Goal: Task Accomplishment & Management: Complete application form

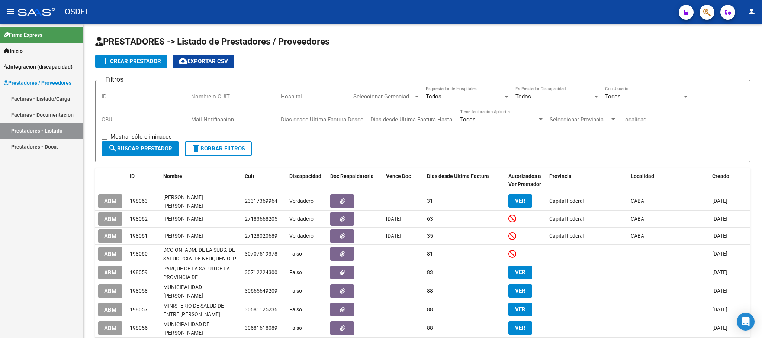
click at [27, 82] on span "Prestadores / Proveedores" at bounding box center [38, 83] width 68 height 8
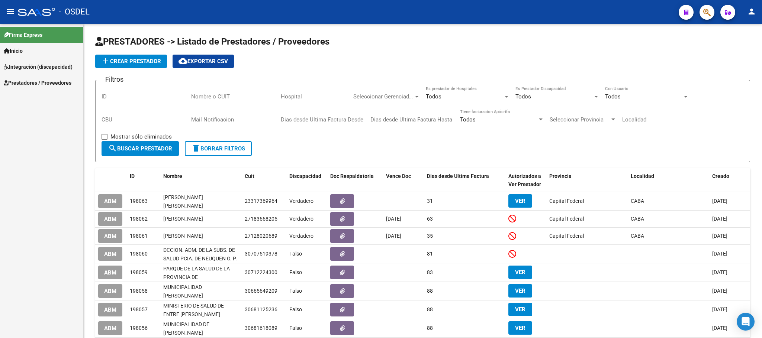
click at [25, 86] on span "Prestadores / Proveedores" at bounding box center [38, 83] width 68 height 8
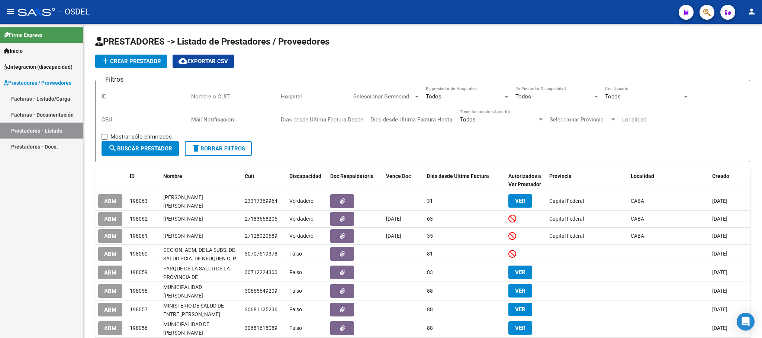
click at [24, 100] on link "Facturas - Listado/Carga" at bounding box center [41, 99] width 83 height 16
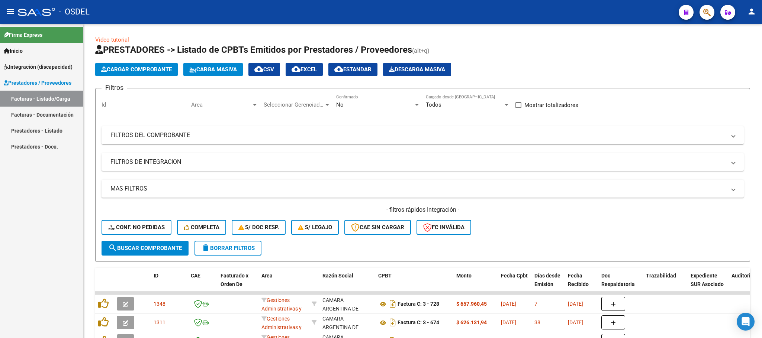
click at [213, 71] on span "Carga Masiva" at bounding box center [213, 69] width 48 height 7
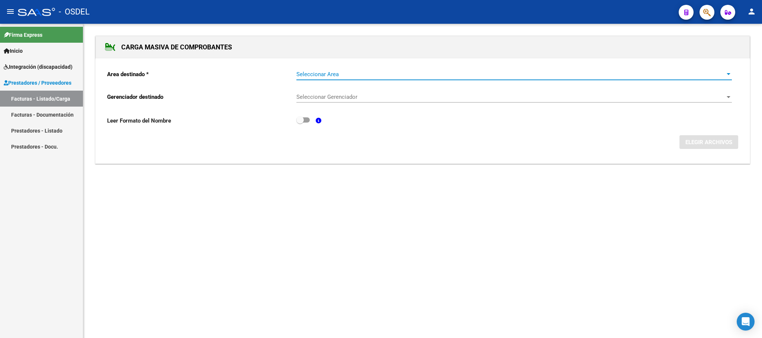
click at [312, 77] on span "Seleccionar Area" at bounding box center [510, 74] width 429 height 7
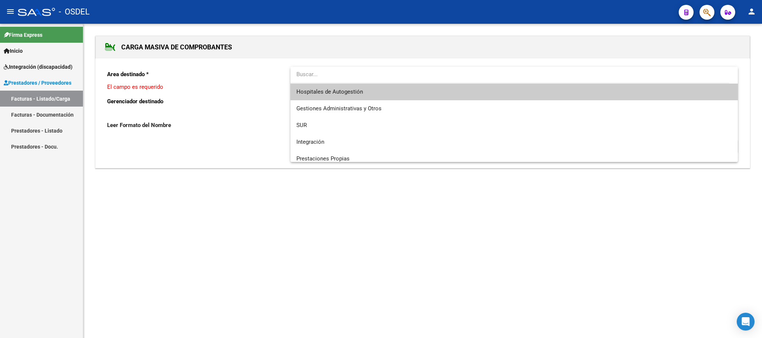
scroll to position [55, 0]
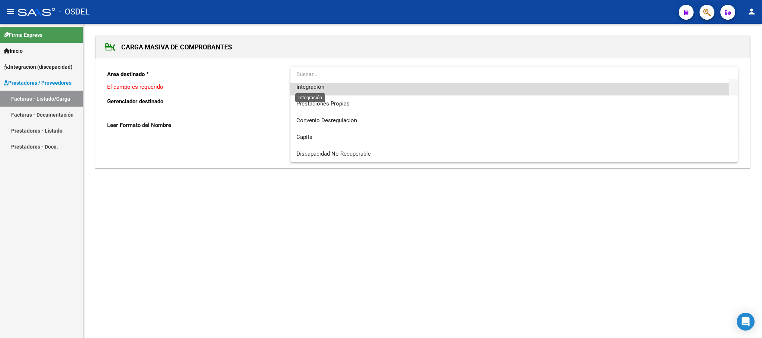
click at [306, 87] on span "Integración" at bounding box center [310, 87] width 28 height 7
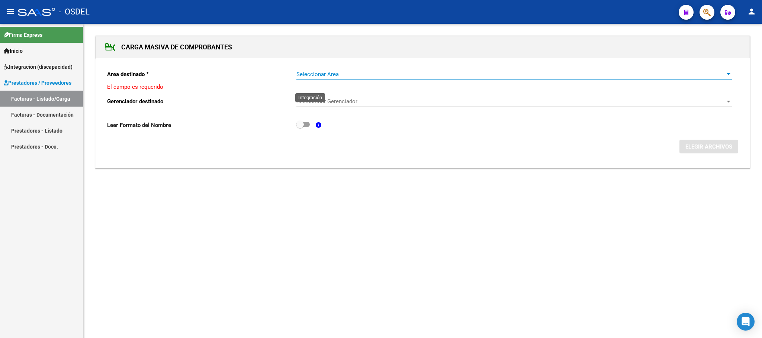
scroll to position [50, 0]
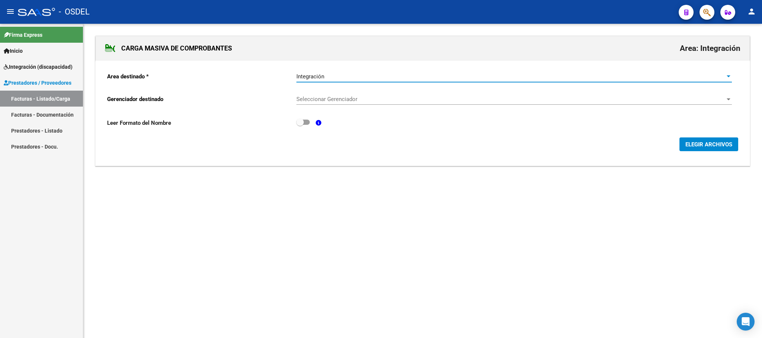
click at [315, 105] on div "Seleccionar Gerenciador Seleccionar Gerenciador" at bounding box center [513, 97] width 435 height 16
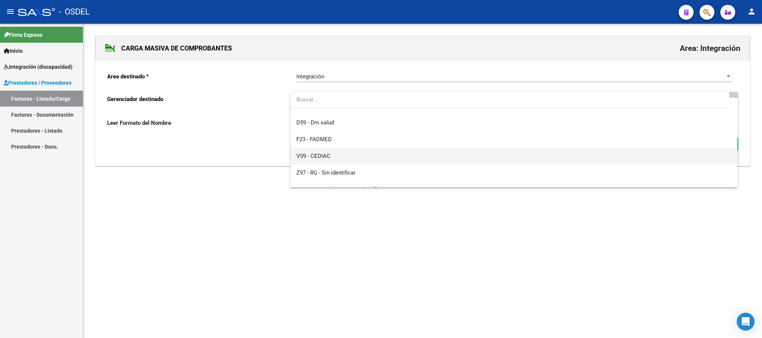
scroll to position [55, 0]
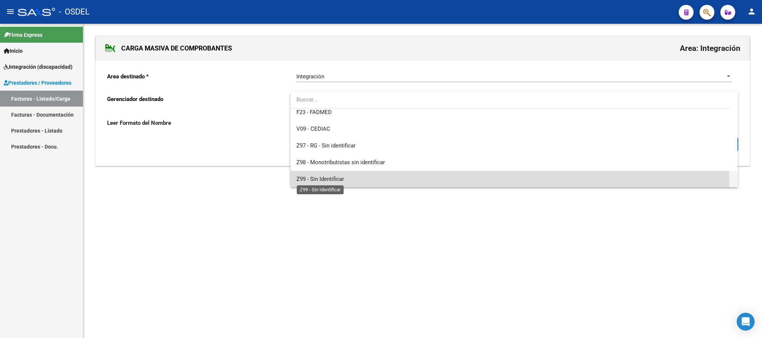
click at [322, 180] on span "Z99 - Sin Identificar" at bounding box center [320, 179] width 48 height 7
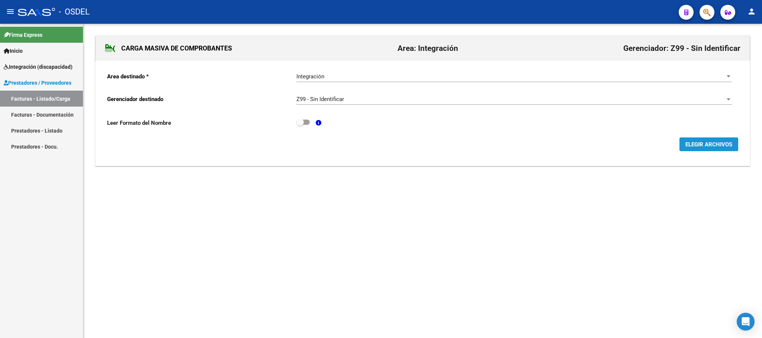
click at [693, 143] on span "ELEGIR ARCHIVOS" at bounding box center [708, 144] width 47 height 7
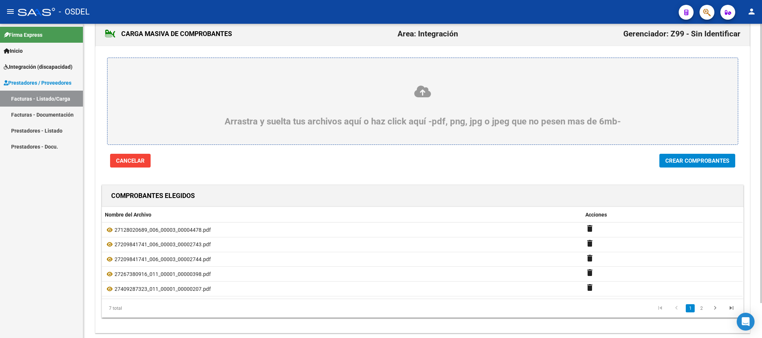
scroll to position [39, 0]
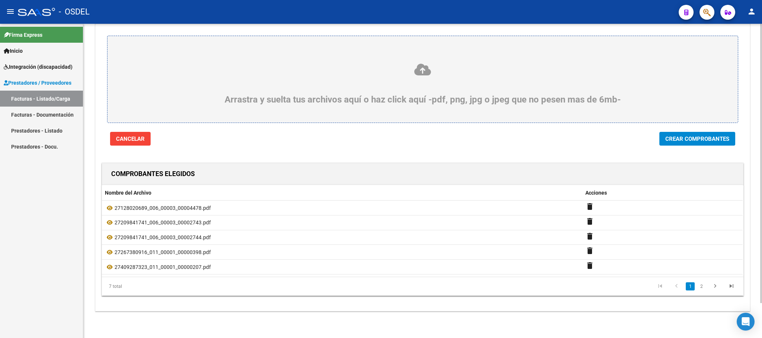
click at [720, 142] on button "Crear Comprobantes" at bounding box center [697, 139] width 76 height 14
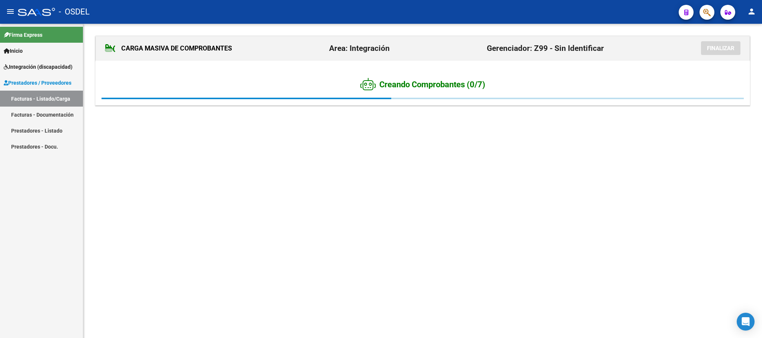
scroll to position [0, 0]
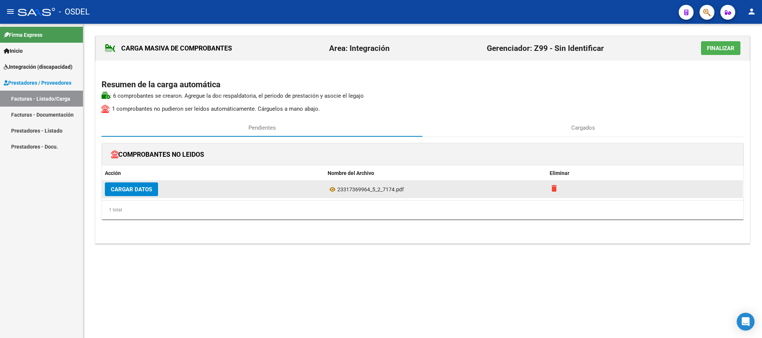
click at [552, 191] on mat-icon "delete" at bounding box center [554, 188] width 9 height 9
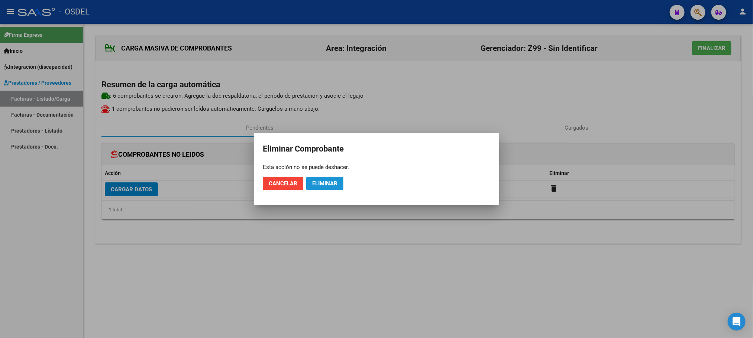
click at [324, 182] on span "Eliminar" at bounding box center [324, 183] width 25 height 7
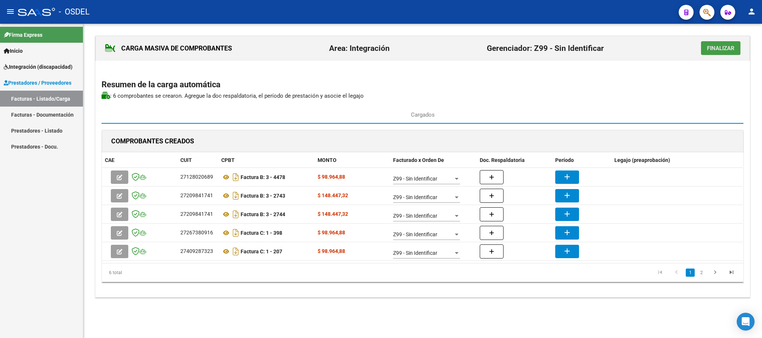
click at [732, 47] on span "Finalizar" at bounding box center [721, 48] width 28 height 7
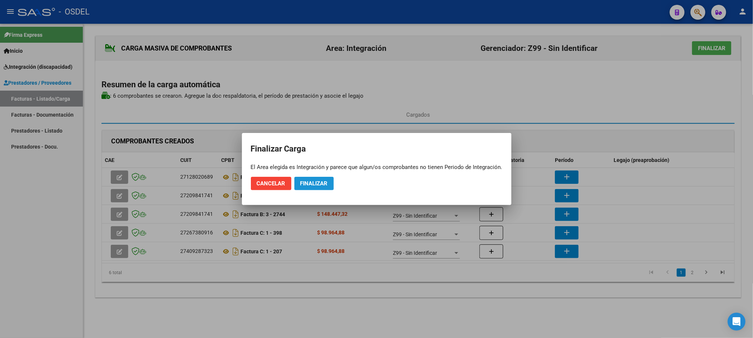
click at [317, 184] on span "Finalizar" at bounding box center [314, 183] width 28 height 7
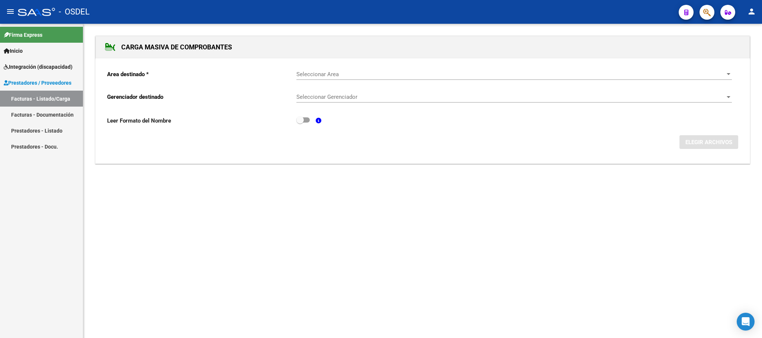
click at [39, 68] on span "Integración (discapacidad)" at bounding box center [38, 67] width 69 height 8
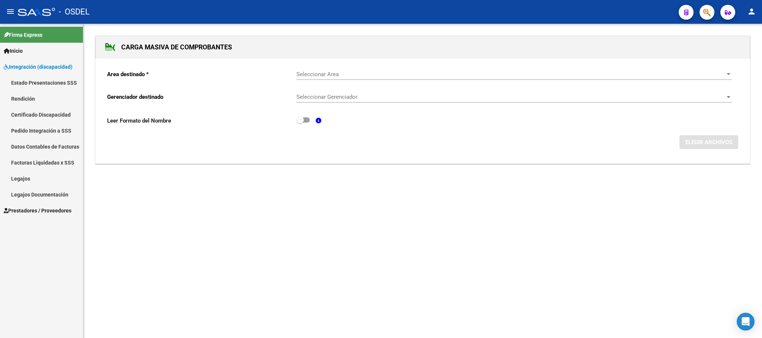
click at [26, 65] on span "Integración (discapacidad)" at bounding box center [38, 67] width 69 height 8
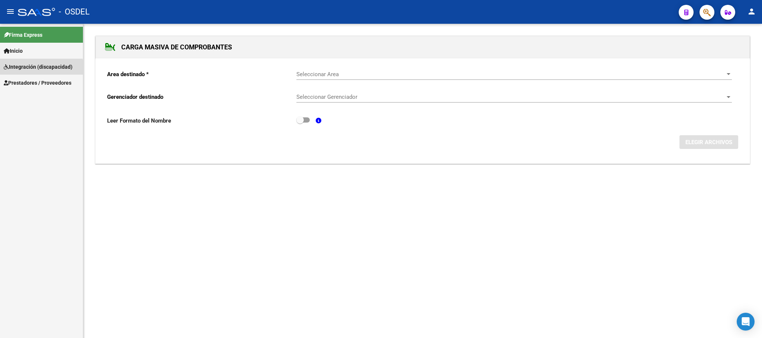
click at [27, 71] on link "Integración (discapacidad)" at bounding box center [41, 67] width 83 height 16
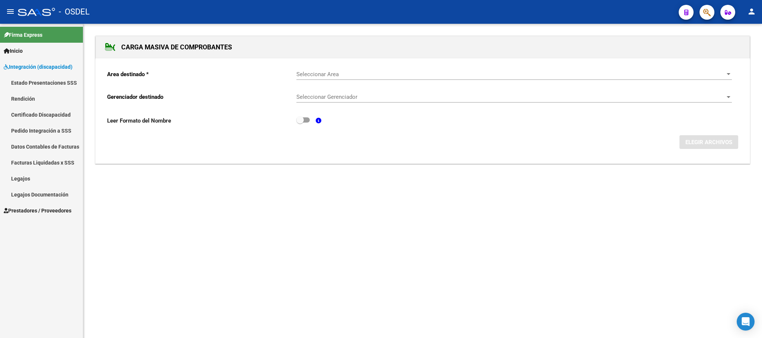
click at [23, 59] on link "Integración (discapacidad)" at bounding box center [41, 67] width 83 height 16
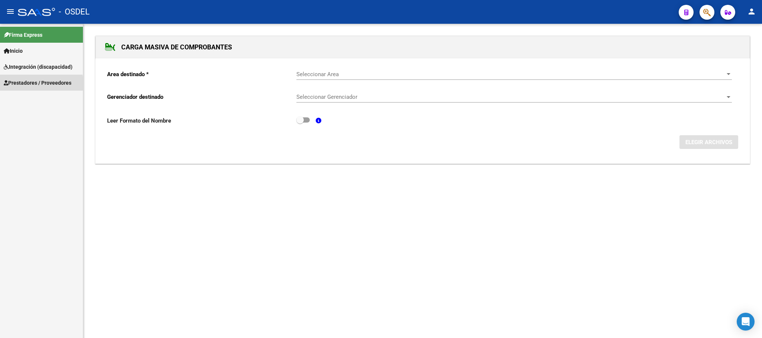
click at [24, 84] on span "Prestadores / Proveedores" at bounding box center [38, 83] width 68 height 8
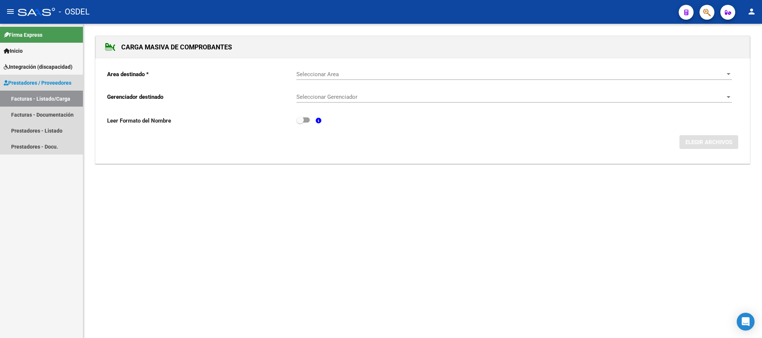
click at [26, 95] on link "Facturas - Listado/Carga" at bounding box center [41, 99] width 83 height 16
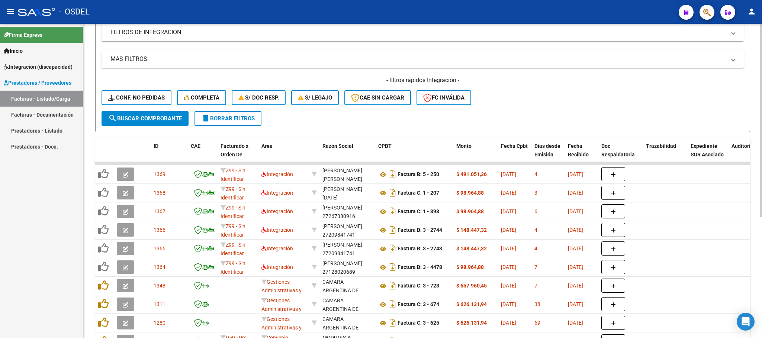
scroll to position [167, 0]
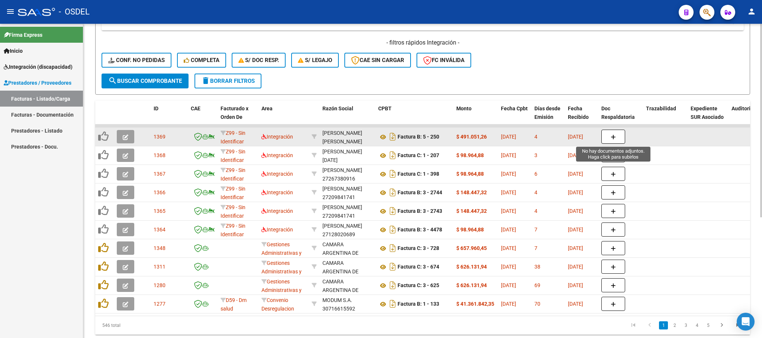
click at [617, 137] on button "button" at bounding box center [613, 137] width 24 height 14
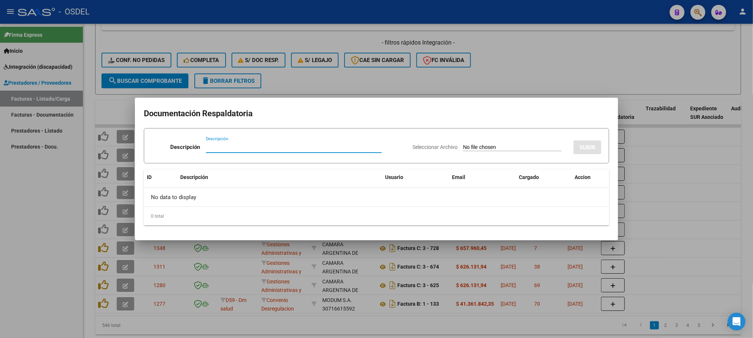
click at [598, 71] on div at bounding box center [376, 169] width 753 height 338
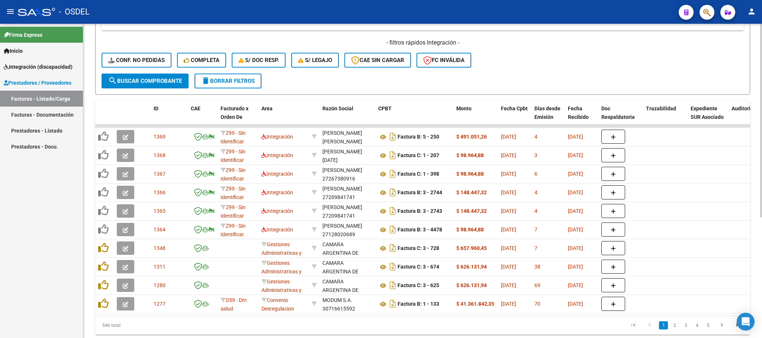
click at [578, 57] on div "- filtros rápidos Integración - Conf. no pedidas Completa S/ Doc Resp. S/ legaj…" at bounding box center [423, 56] width 642 height 35
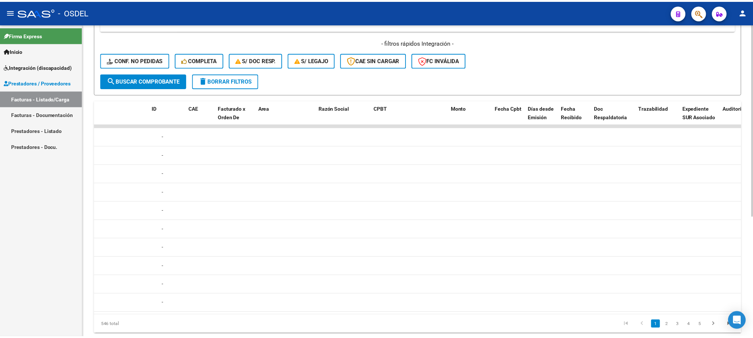
scroll to position [0, 0]
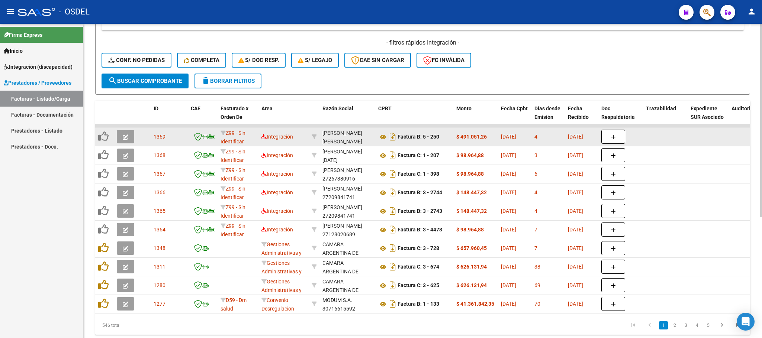
click at [124, 136] on icon "button" at bounding box center [126, 138] width 6 height 6
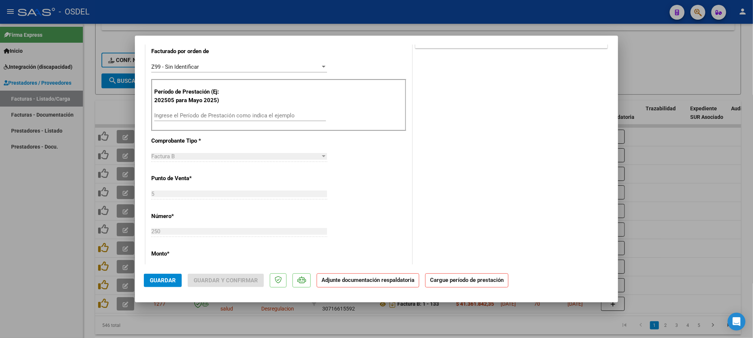
scroll to position [223, 0]
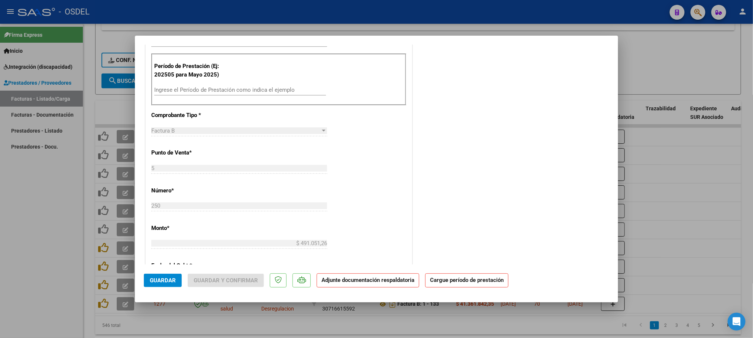
click at [225, 89] on input "Ingrese el Período de Prestación como indica el ejemplo" at bounding box center [240, 90] width 172 height 7
type input "202508"
click at [163, 280] on span "Guardar" at bounding box center [163, 280] width 26 height 7
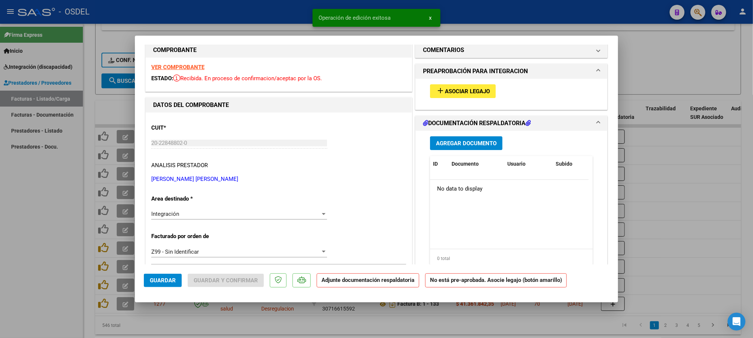
scroll to position [0, 0]
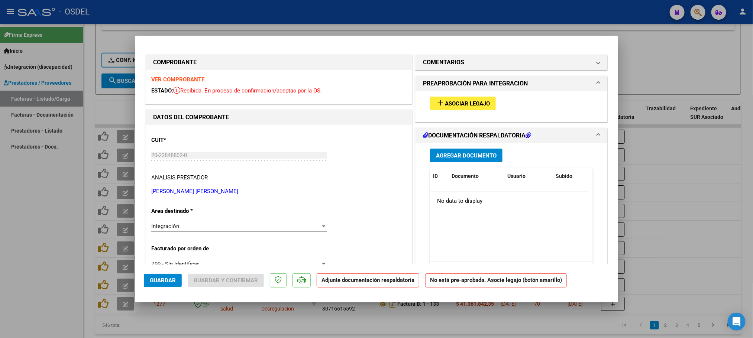
click at [659, 59] on div at bounding box center [376, 169] width 753 height 338
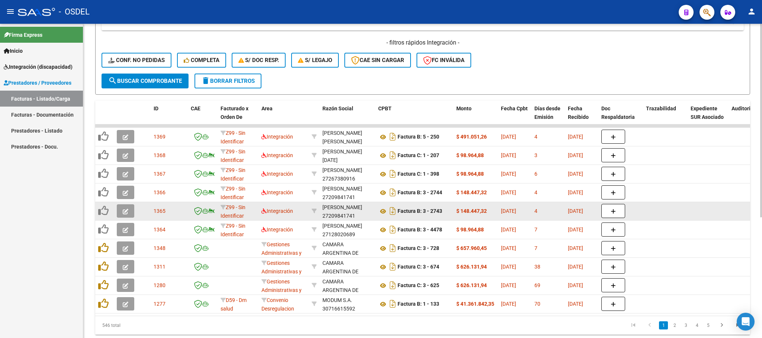
click at [125, 210] on icon "button" at bounding box center [126, 212] width 6 height 6
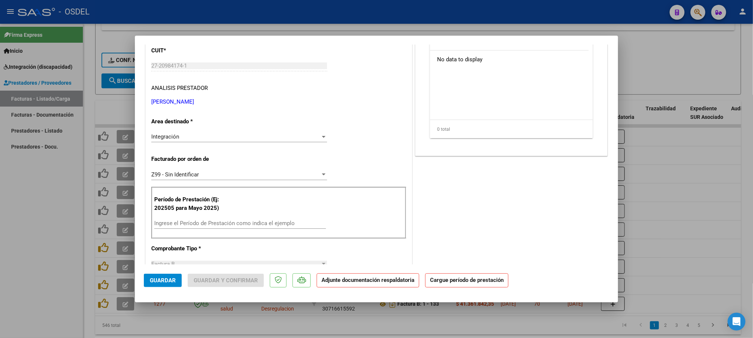
scroll to position [145, 0]
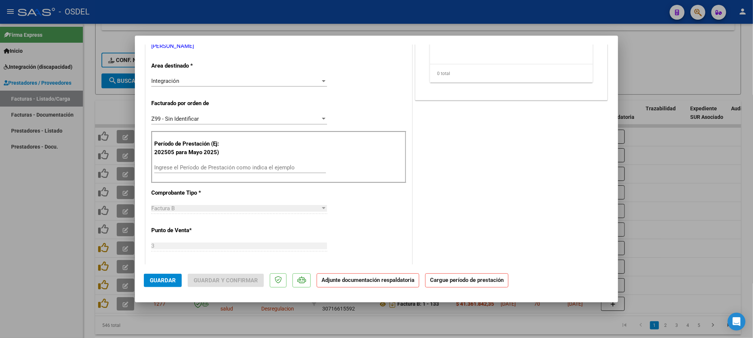
click at [195, 164] on div "Ingrese el Período de Prestación como indica el ejemplo" at bounding box center [240, 167] width 172 height 11
click at [195, 171] on input "Ingrese el Período de Prestación como indica el ejemplo" at bounding box center [240, 167] width 172 height 7
paste input "202508"
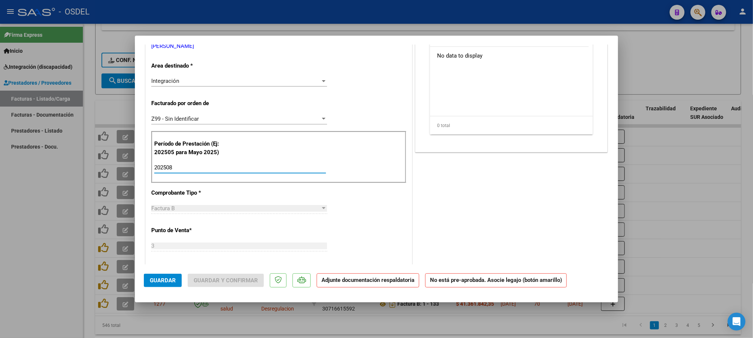
type input "202508"
click at [483, 221] on div "COMENTARIOS Comentarios De la Obra Social: Comentarios de la Obra Social (no vi…" at bounding box center [512, 253] width 196 height 691
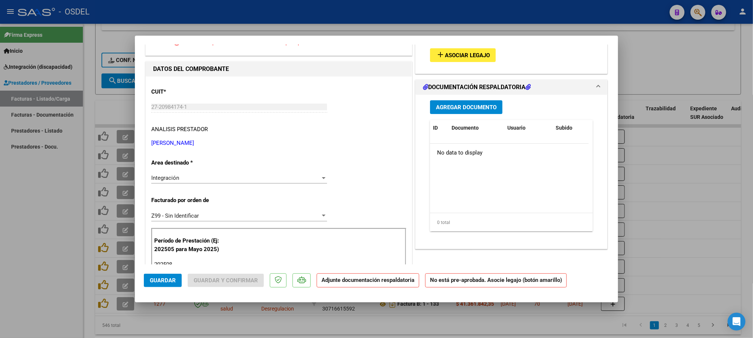
scroll to position [0, 0]
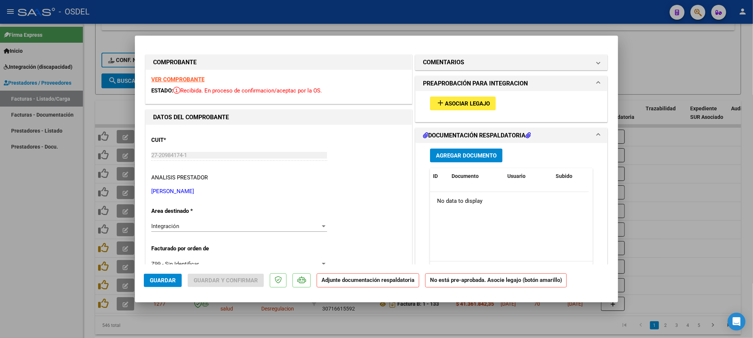
click at [472, 105] on span "Asociar Legajo" at bounding box center [467, 103] width 45 height 7
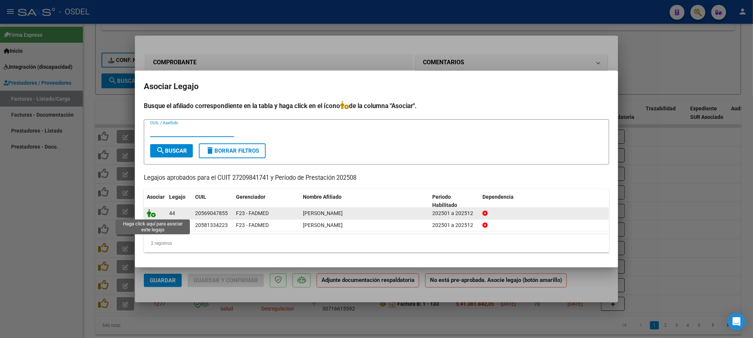
click at [153, 213] on icon at bounding box center [151, 213] width 9 height 8
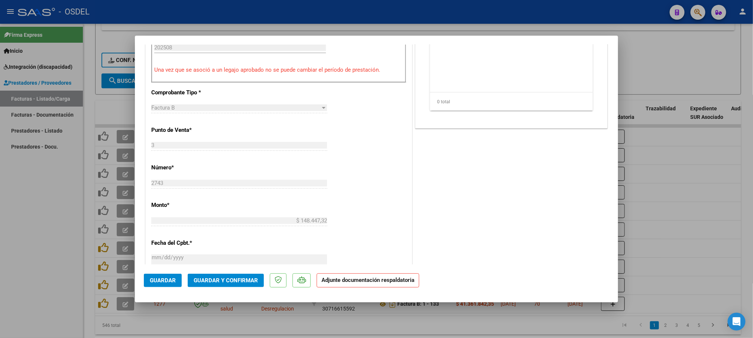
scroll to position [279, 0]
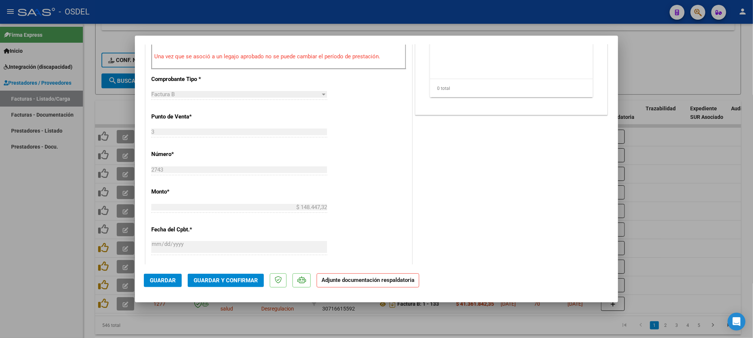
click at [174, 278] on span "Guardar" at bounding box center [163, 280] width 26 height 7
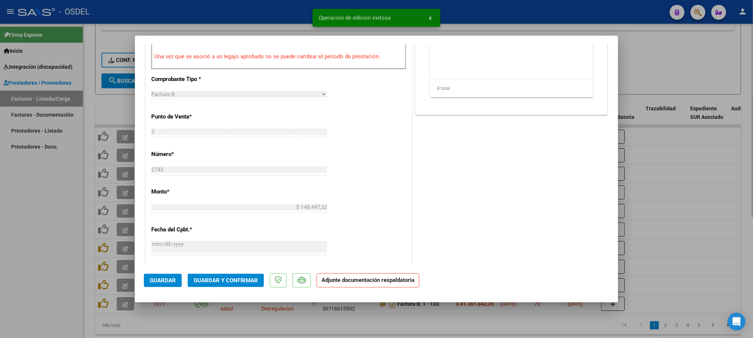
click at [663, 68] on div at bounding box center [376, 169] width 753 height 338
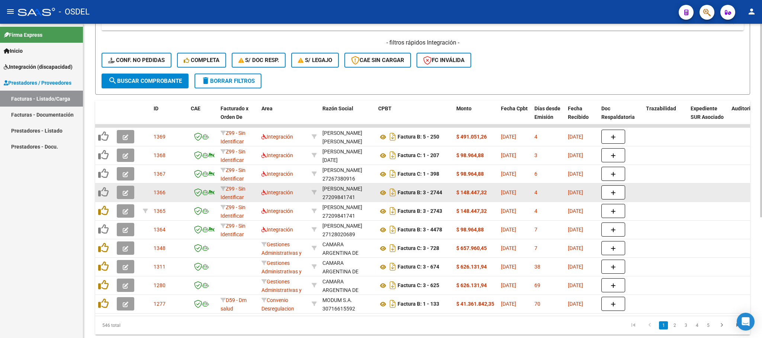
click at [126, 194] on icon "button" at bounding box center [126, 193] width 6 height 6
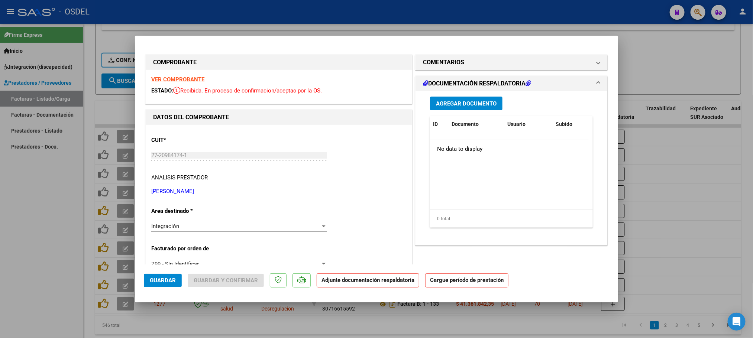
scroll to position [112, 0]
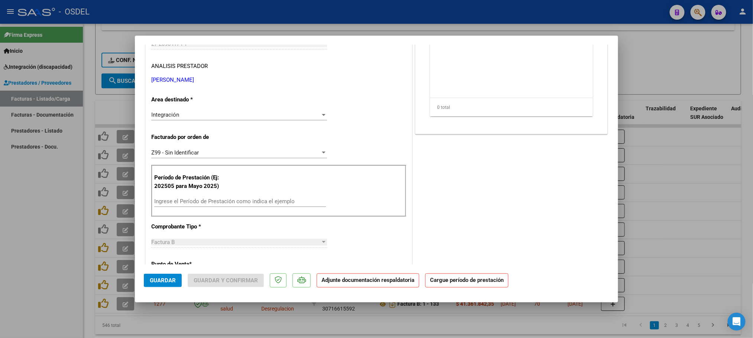
click at [190, 202] on input "Ingrese el Período de Prestación como indica el ejemplo" at bounding box center [240, 201] width 172 height 7
paste input "202508"
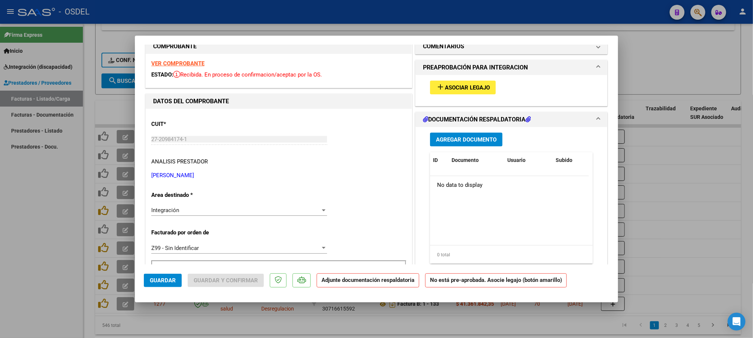
scroll to position [0, 0]
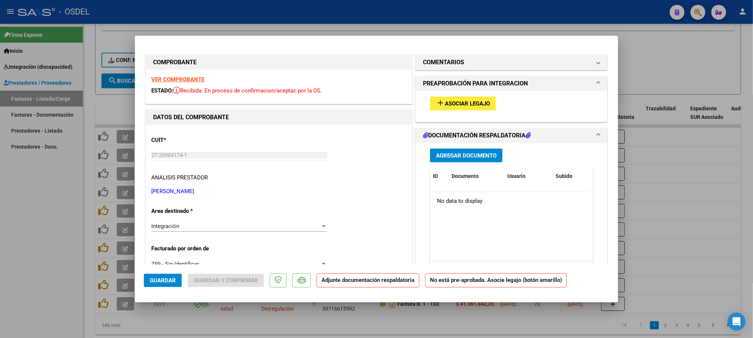
type input "202508"
click at [472, 104] on span "Asociar Legajo" at bounding box center [467, 103] width 45 height 7
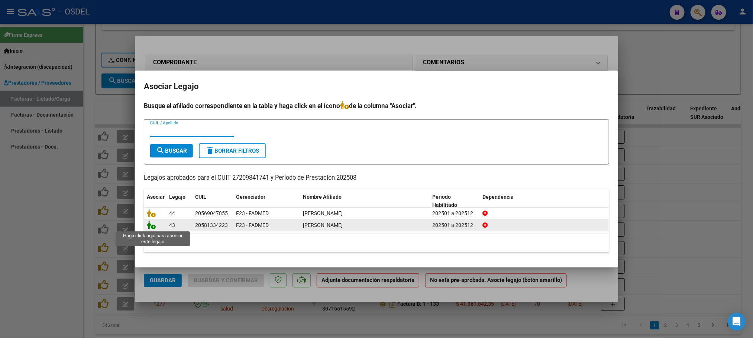
click at [148, 228] on icon at bounding box center [151, 225] width 9 height 8
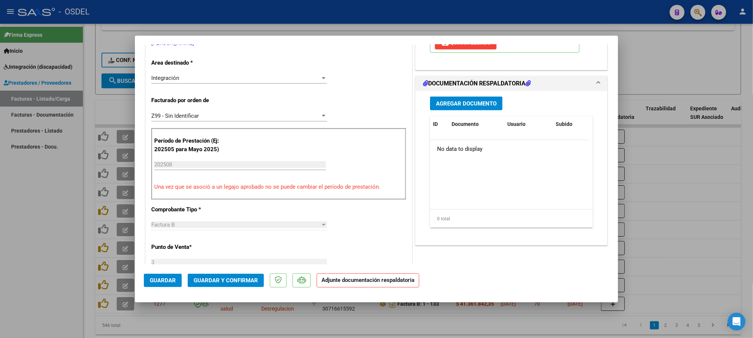
scroll to position [167, 0]
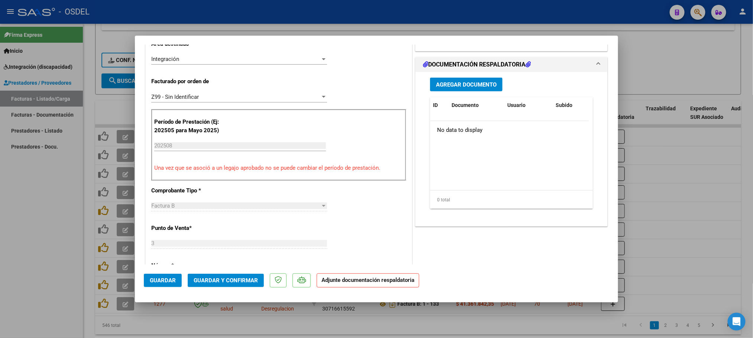
click at [170, 281] on span "Guardar" at bounding box center [163, 280] width 26 height 7
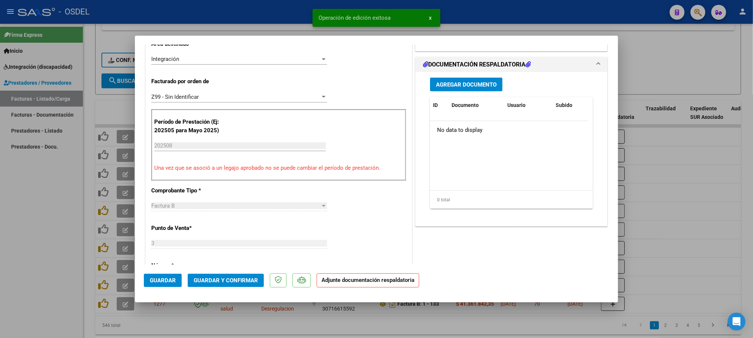
click at [693, 54] on div at bounding box center [376, 169] width 753 height 338
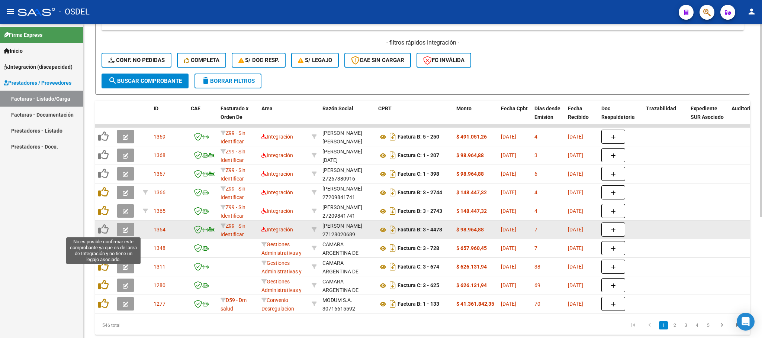
click at [104, 231] on icon at bounding box center [103, 229] width 10 height 10
click at [103, 229] on icon at bounding box center [103, 229] width 10 height 10
click at [122, 231] on button "button" at bounding box center [125, 229] width 17 height 13
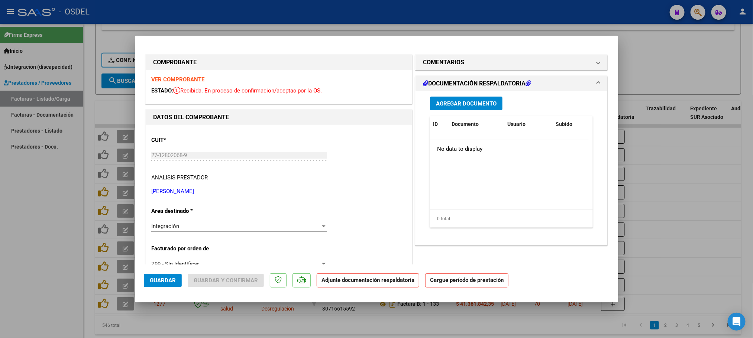
scroll to position [56, 0]
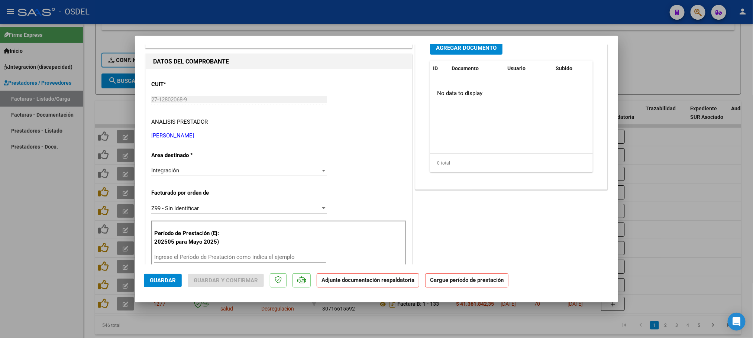
click at [677, 197] on div at bounding box center [376, 169] width 753 height 338
type input "$ 0,00"
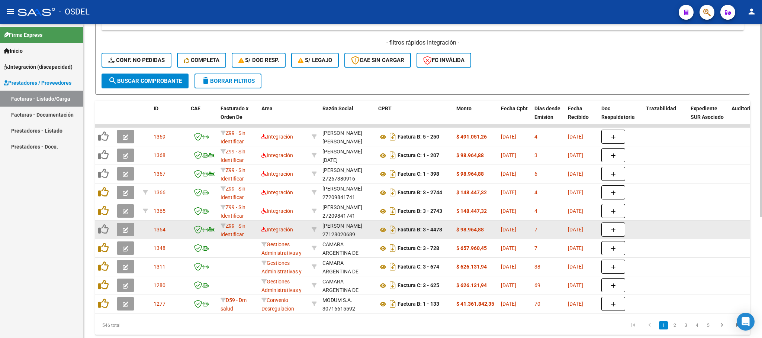
click at [129, 231] on button "button" at bounding box center [125, 229] width 17 height 13
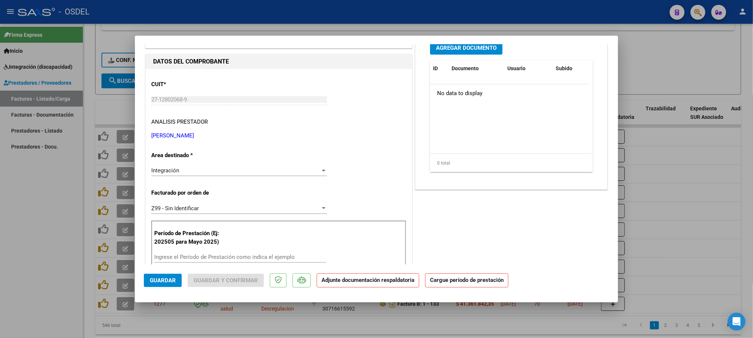
scroll to position [112, 0]
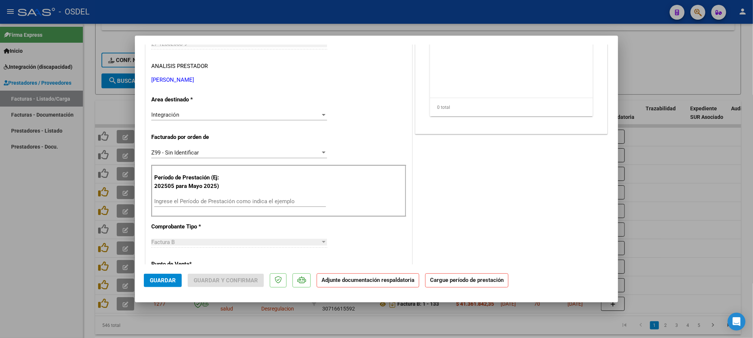
click at [166, 200] on input "Ingrese el Período de Prestación como indica el ejemplo" at bounding box center [240, 201] width 172 height 7
paste input "202508"
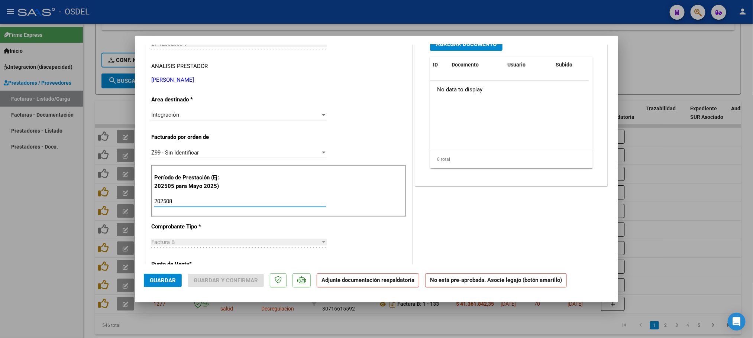
scroll to position [0, 0]
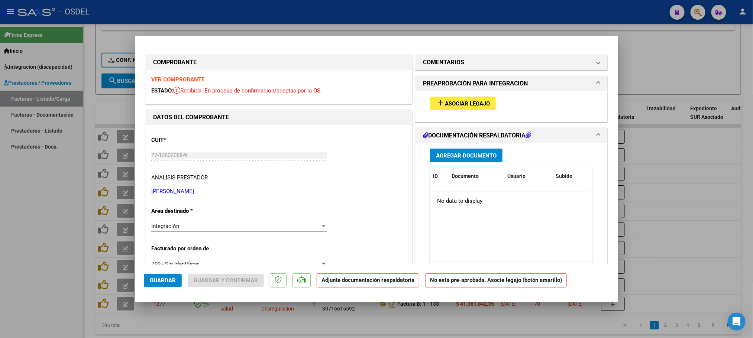
type input "202508"
click at [467, 100] on span "Asociar Legajo" at bounding box center [467, 103] width 45 height 7
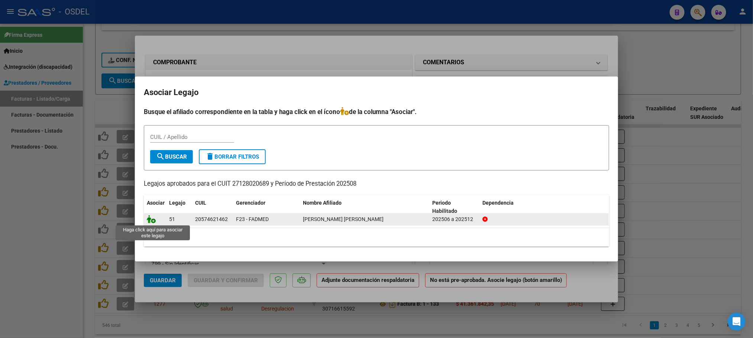
click at [152, 220] on icon at bounding box center [151, 219] width 9 height 8
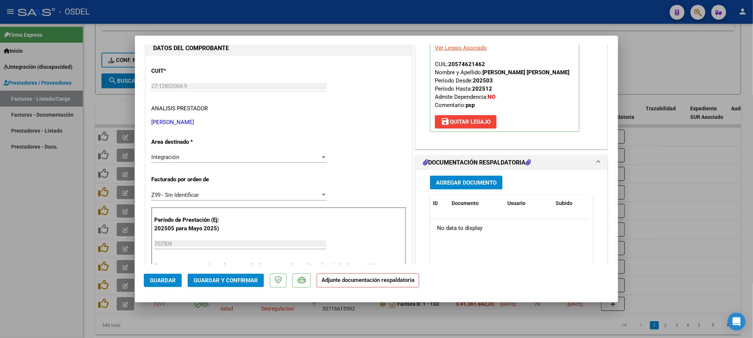
scroll to position [112, 0]
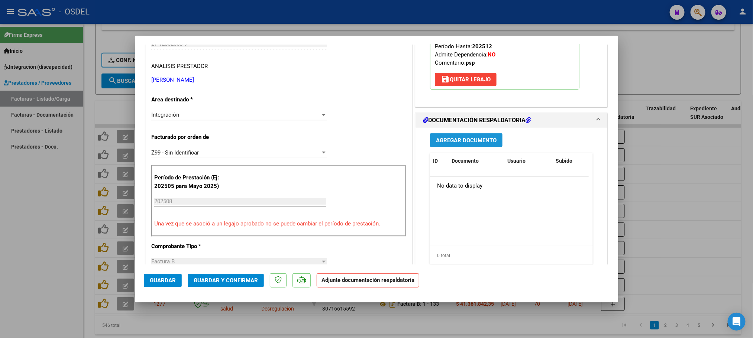
click at [479, 144] on span "Agregar Documento" at bounding box center [466, 140] width 61 height 7
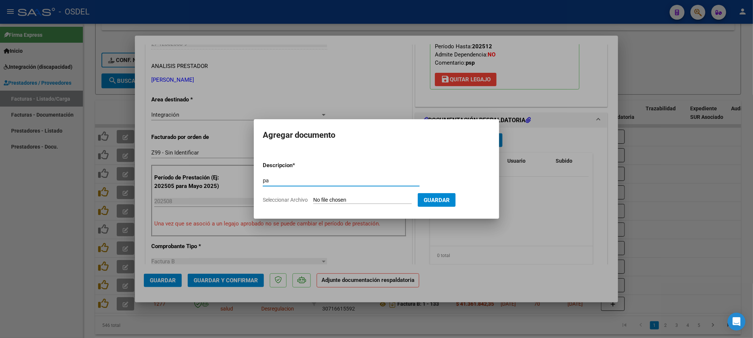
type input "pa"
click at [350, 202] on input "Seleccionar Archivo" at bounding box center [362, 200] width 99 height 7
type input "C:\fakepath\pa-27128020689_006_00003_00004478.pdf"
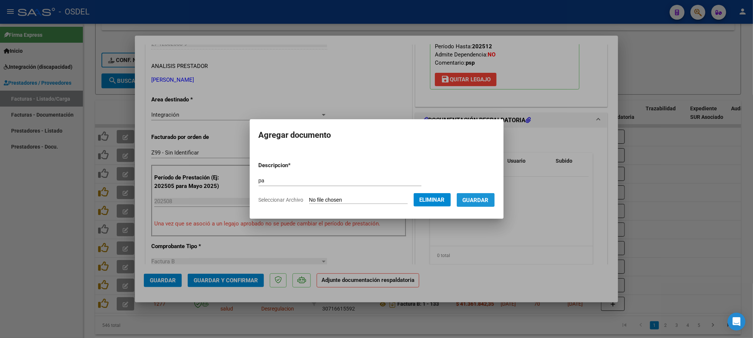
click at [489, 199] on span "Guardar" at bounding box center [476, 200] width 26 height 7
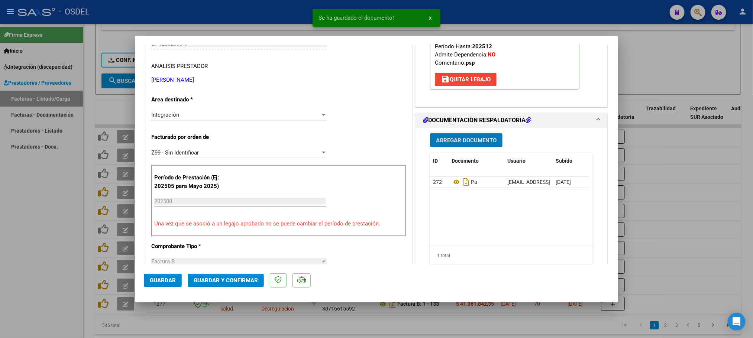
click at [684, 62] on div at bounding box center [376, 169] width 753 height 338
type input "$ 0,00"
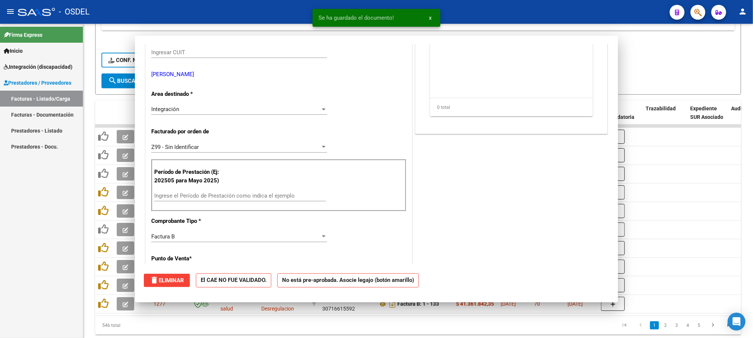
scroll to position [120, 0]
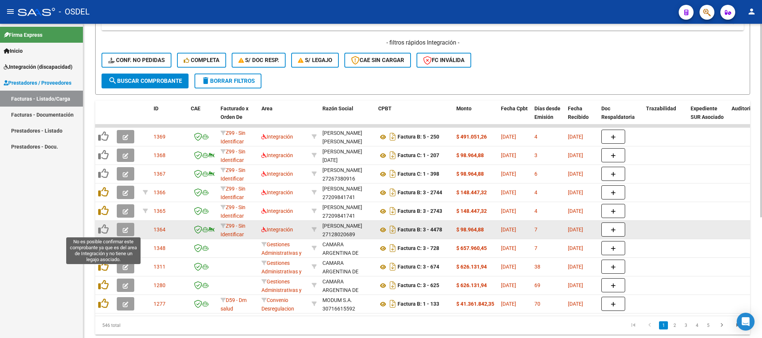
click at [102, 230] on icon at bounding box center [103, 229] width 10 height 10
click at [103, 230] on icon at bounding box center [103, 229] width 10 height 10
click at [124, 231] on icon "button" at bounding box center [126, 231] width 6 height 6
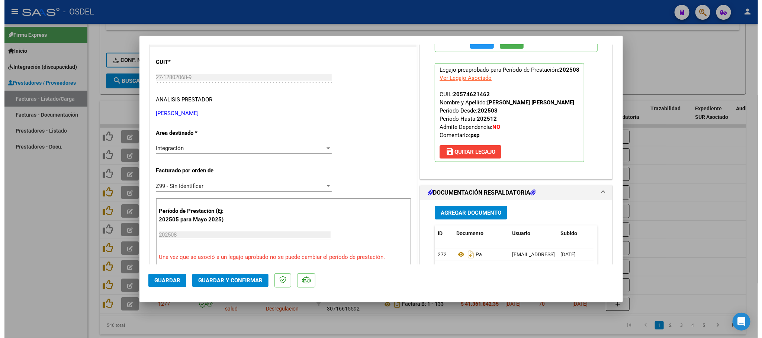
scroll to position [112, 0]
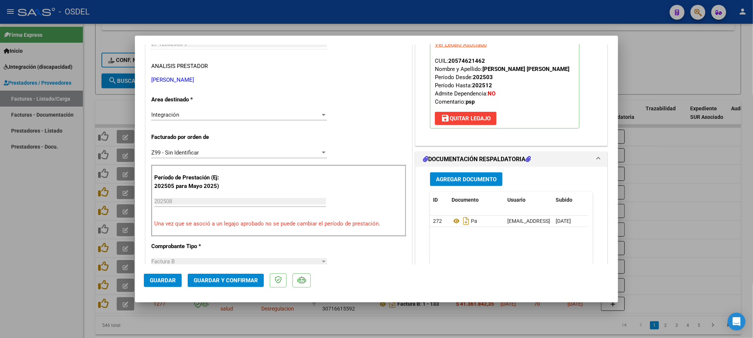
click at [710, 67] on div at bounding box center [376, 169] width 753 height 338
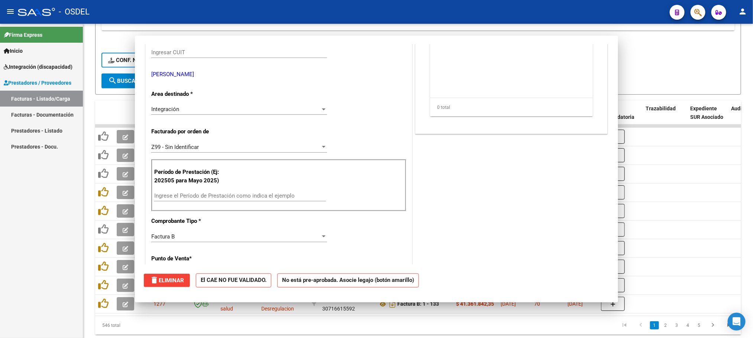
scroll to position [0, 0]
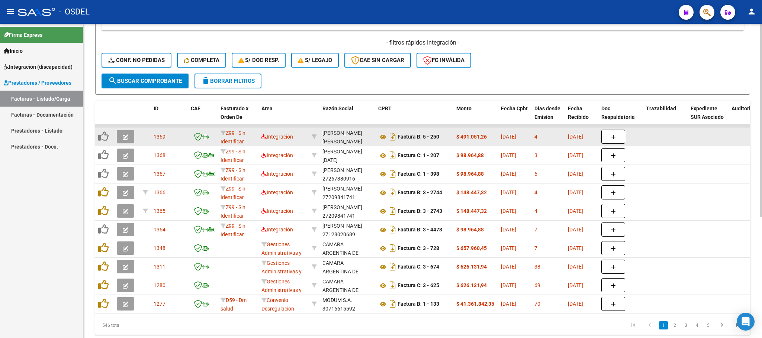
click at [123, 135] on icon "button" at bounding box center [126, 138] width 6 height 6
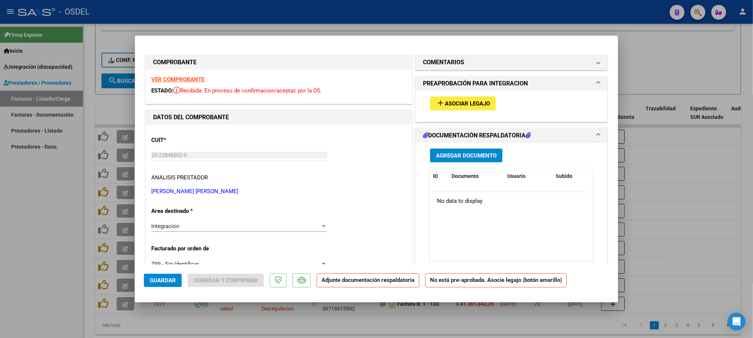
click at [481, 103] on span "Asociar Legajo" at bounding box center [467, 103] width 45 height 7
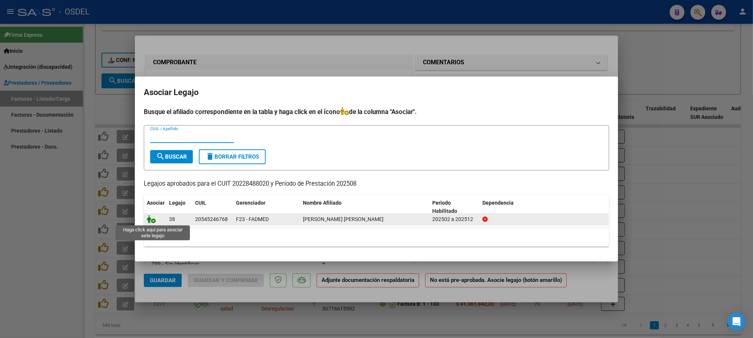
click at [150, 223] on icon at bounding box center [151, 219] width 9 height 8
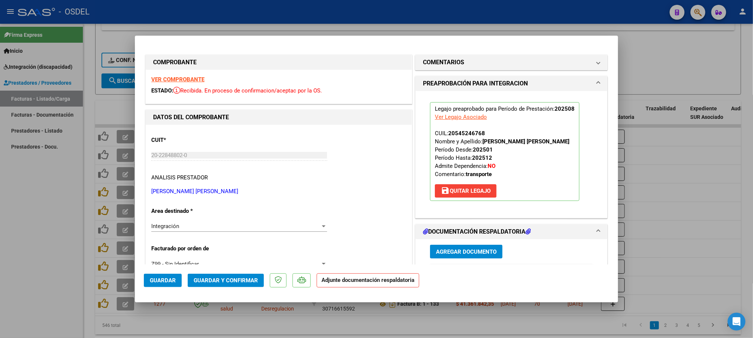
click at [470, 255] on span "Agregar Documento" at bounding box center [466, 252] width 61 height 7
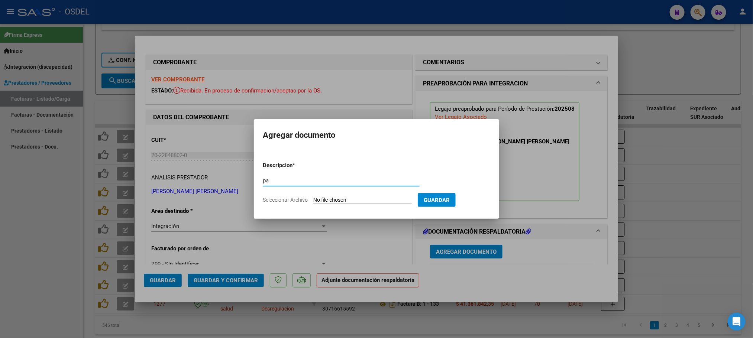
type input "pa"
click at [313, 197] on input "Seleccionar Archivo" at bounding box center [362, 200] width 99 height 7
type input "C:\fakepath\pa-20228488020_006_00005_00000250.pdf"
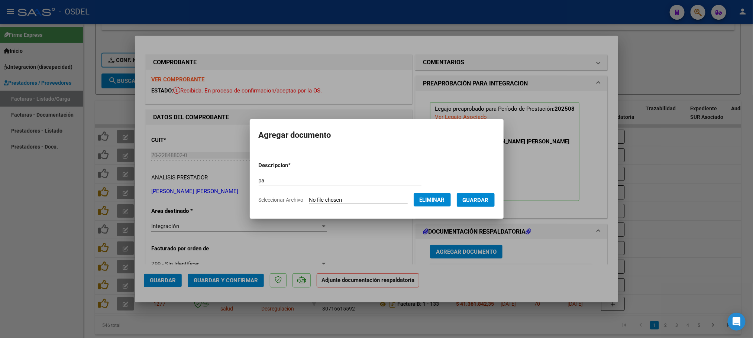
click at [495, 205] on button "Guardar" at bounding box center [476, 200] width 38 height 14
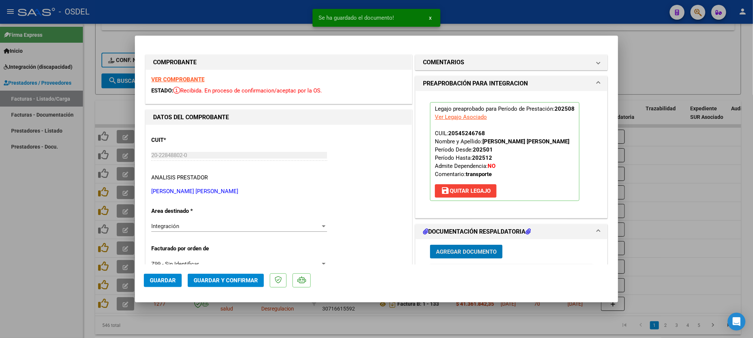
click at [171, 283] on span "Guardar" at bounding box center [163, 280] width 26 height 7
click at [684, 67] on div at bounding box center [376, 169] width 753 height 338
type input "$ 0,00"
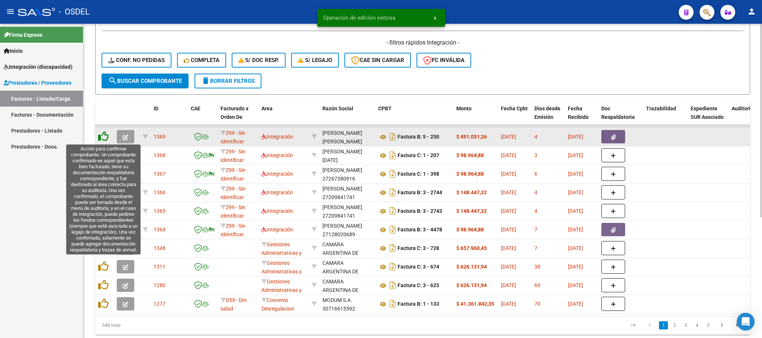
click at [106, 135] on icon at bounding box center [103, 136] width 10 height 10
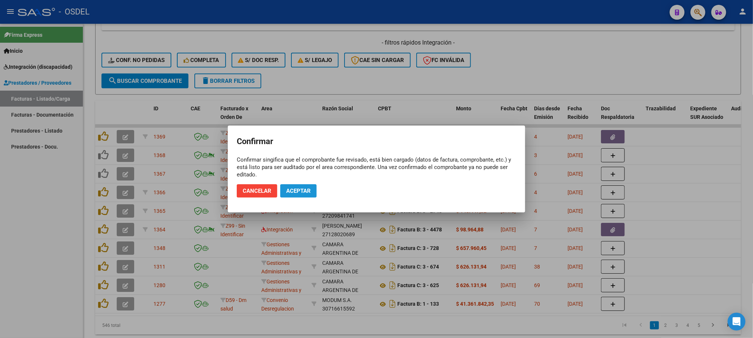
click at [300, 190] on span "Aceptar" at bounding box center [298, 191] width 25 height 7
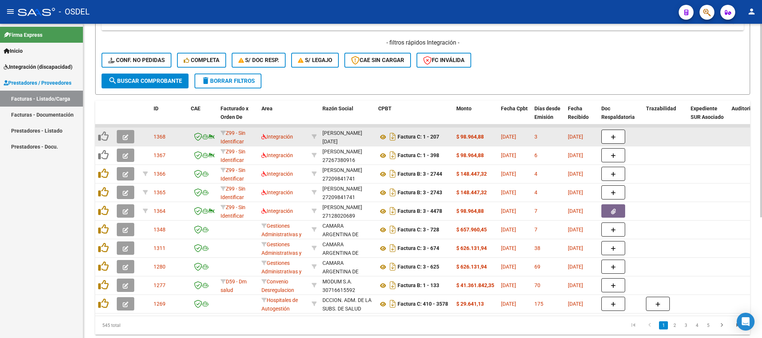
click at [123, 139] on icon "button" at bounding box center [126, 138] width 6 height 6
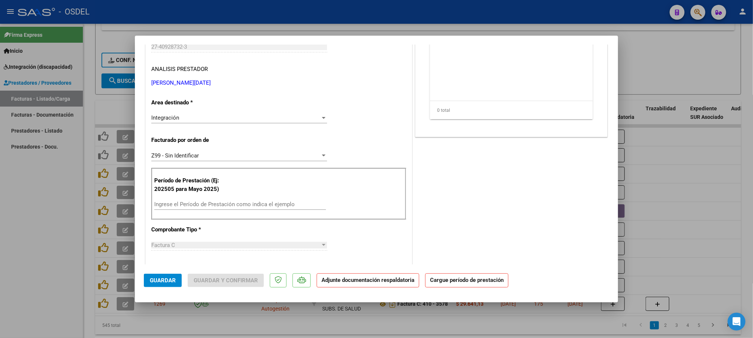
scroll to position [112, 0]
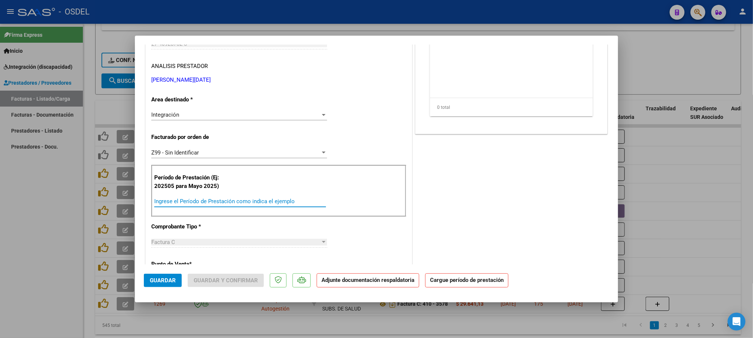
click at [183, 201] on input "Ingrese el Período de Prestación como indica el ejemplo" at bounding box center [240, 201] width 172 height 7
paste input "202508"
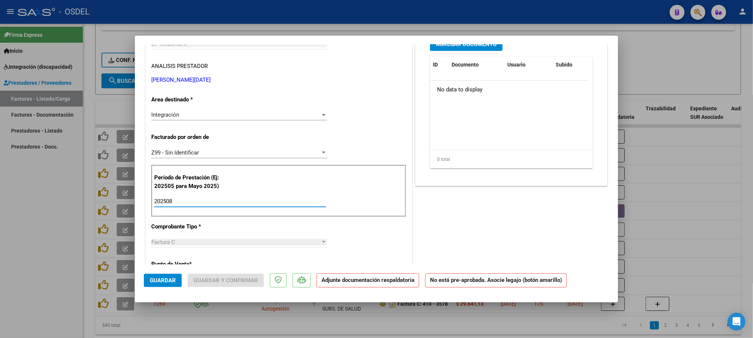
type input "202508"
click at [171, 274] on button "Guardar" at bounding box center [163, 280] width 38 height 13
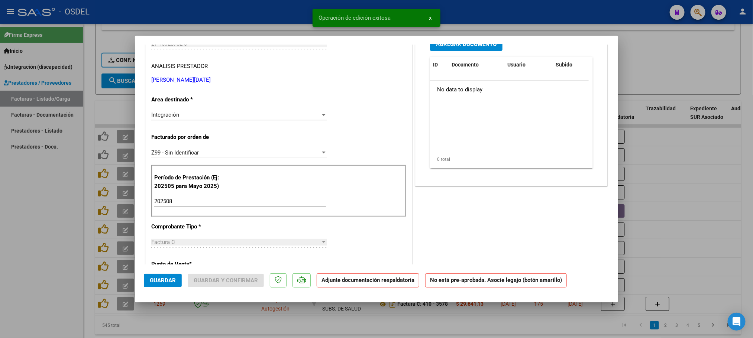
scroll to position [0, 0]
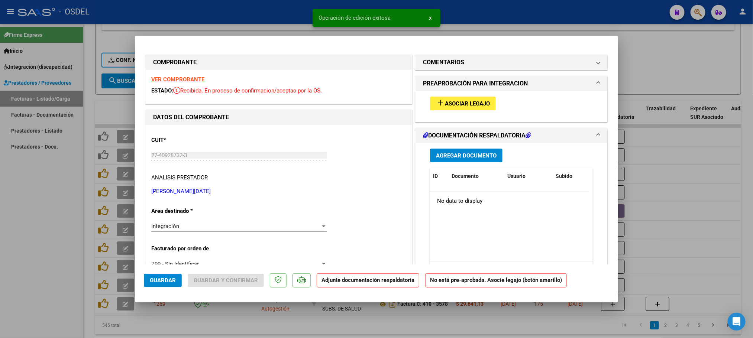
click at [463, 96] on div "add Asociar Legajo" at bounding box center [512, 103] width 174 height 25
click at [473, 100] on span "Asociar Legajo" at bounding box center [467, 103] width 45 height 7
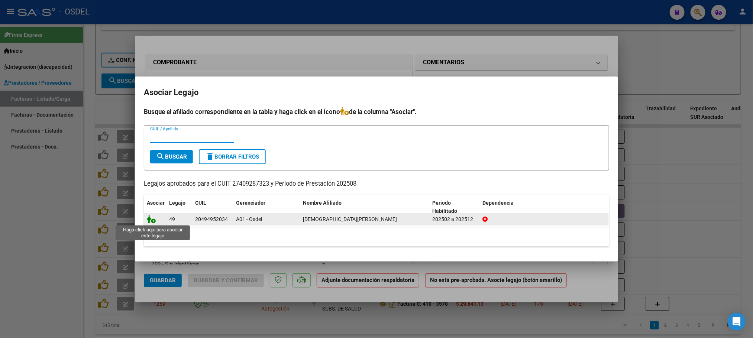
click at [151, 223] on icon at bounding box center [151, 219] width 9 height 8
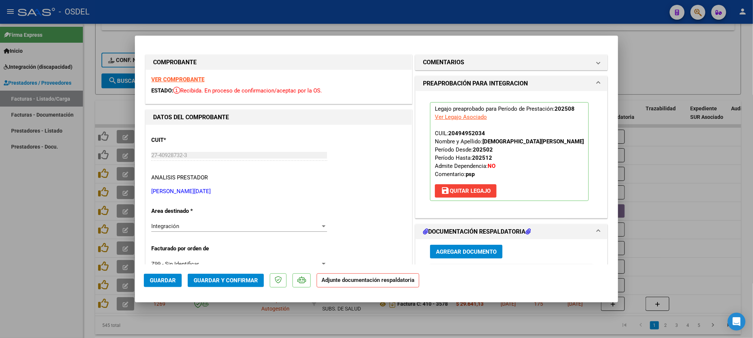
scroll to position [56, 0]
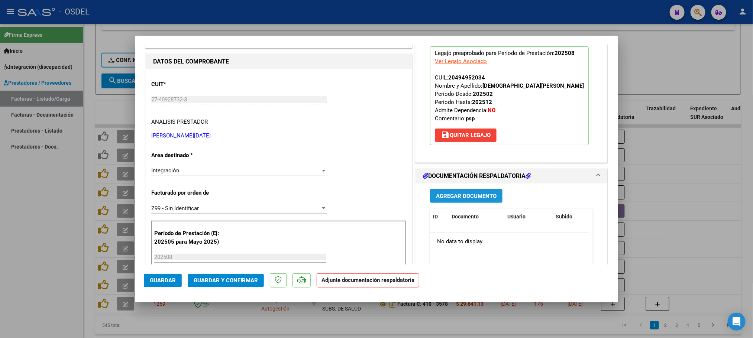
click at [467, 198] on span "Agregar Documento" at bounding box center [466, 196] width 61 height 7
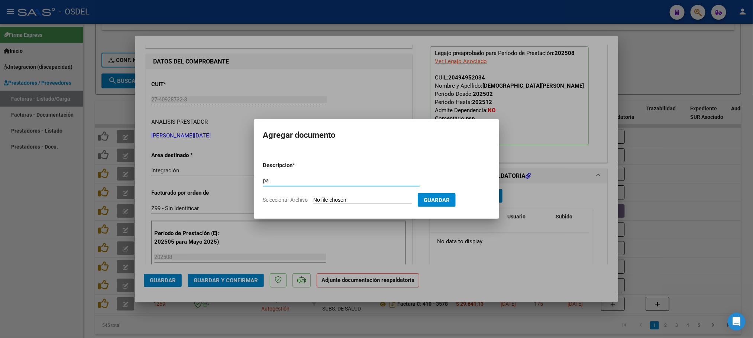
type input "pa"
click at [313, 197] on input "Seleccionar Archivo" at bounding box center [362, 200] width 99 height 7
type input "C:\fakepath\pa-27409287323_011_00001_00000207.pdf"
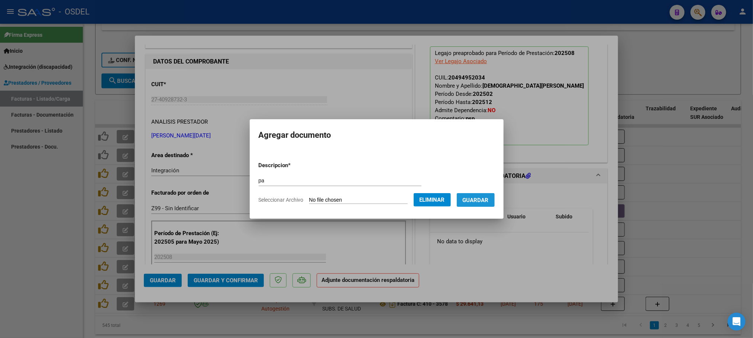
click at [487, 205] on button "Guardar" at bounding box center [476, 200] width 38 height 14
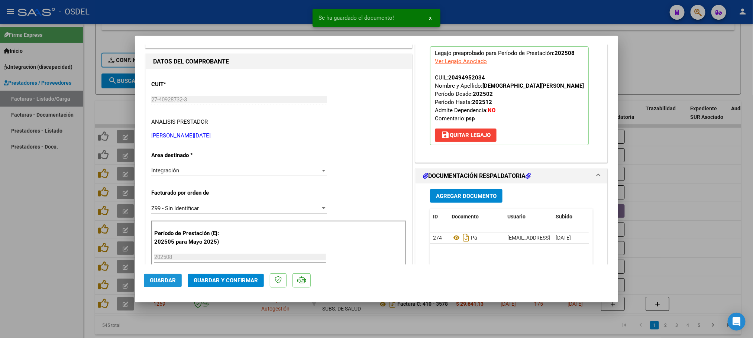
click at [173, 279] on span "Guardar" at bounding box center [163, 280] width 26 height 7
click at [677, 55] on div at bounding box center [376, 169] width 753 height 338
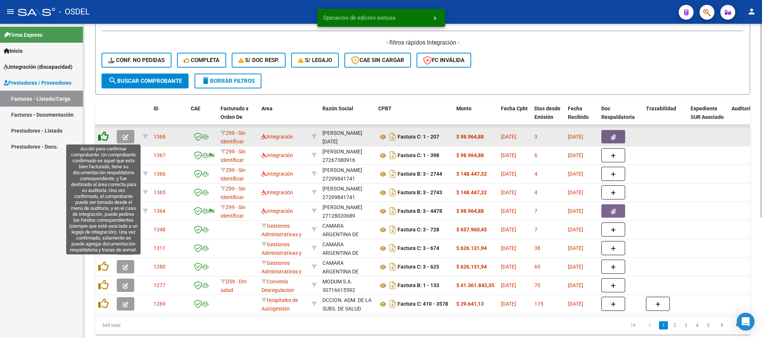
click at [106, 141] on icon at bounding box center [103, 136] width 10 height 10
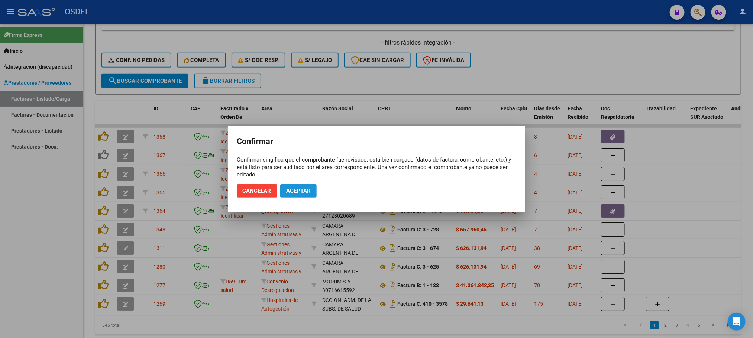
click at [307, 194] on button "Aceptar" at bounding box center [298, 190] width 36 height 13
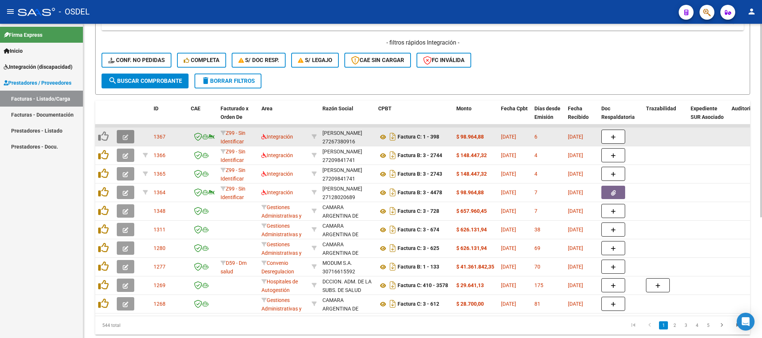
click at [128, 137] on button "button" at bounding box center [125, 136] width 17 height 13
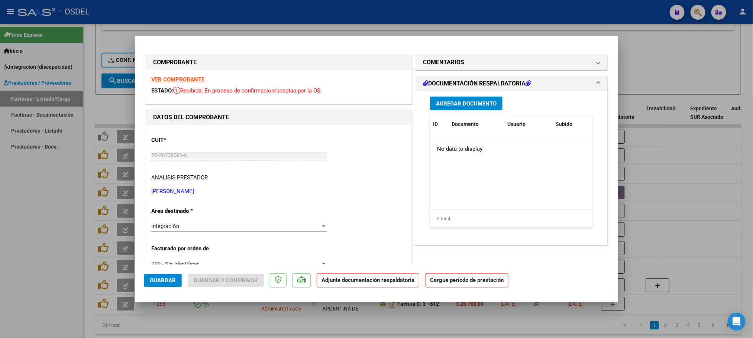
scroll to position [112, 0]
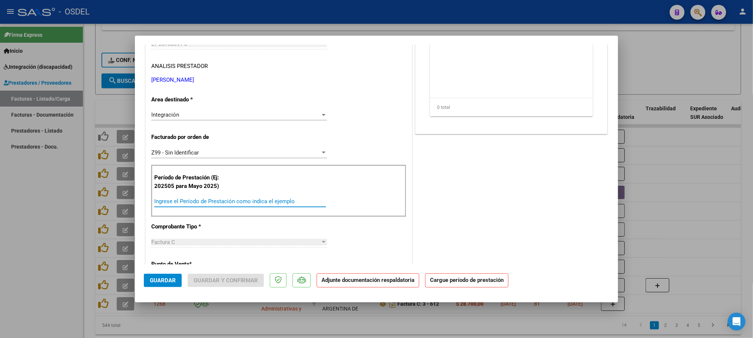
click at [174, 200] on input "Ingrese el Período de Prestación como indica el ejemplo" at bounding box center [240, 201] width 172 height 7
paste input "202508"
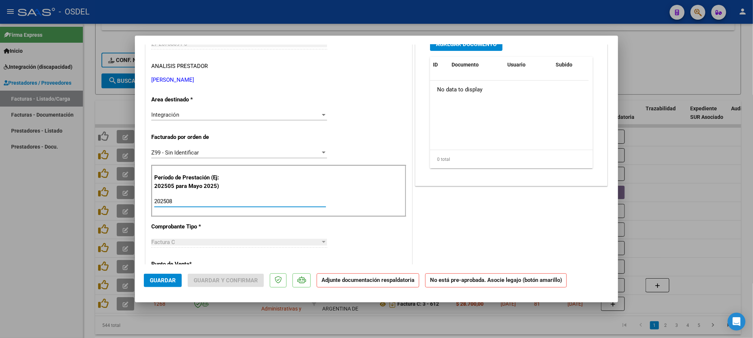
type input "202508"
click at [165, 286] on button "Guardar" at bounding box center [163, 280] width 38 height 13
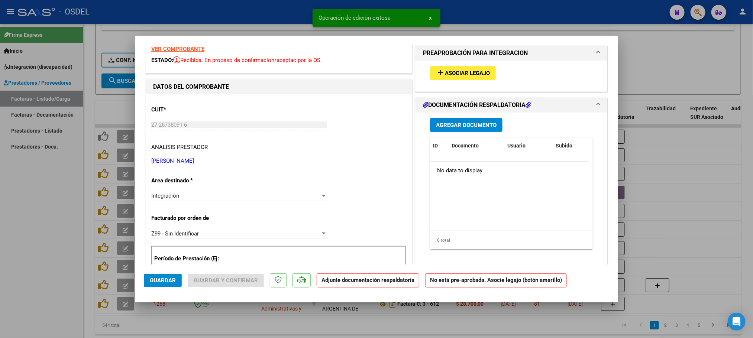
scroll to position [0, 0]
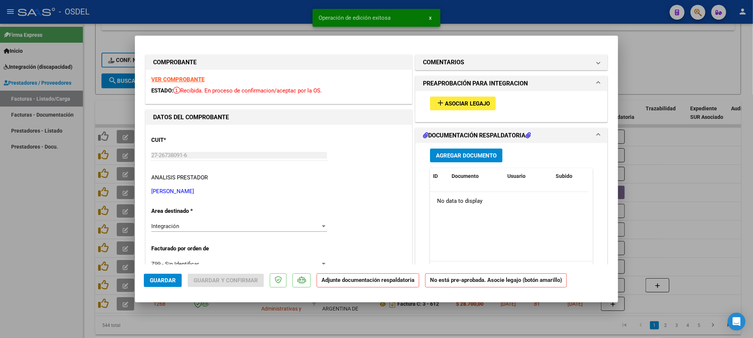
click at [472, 103] on span "Asociar Legajo" at bounding box center [467, 103] width 45 height 7
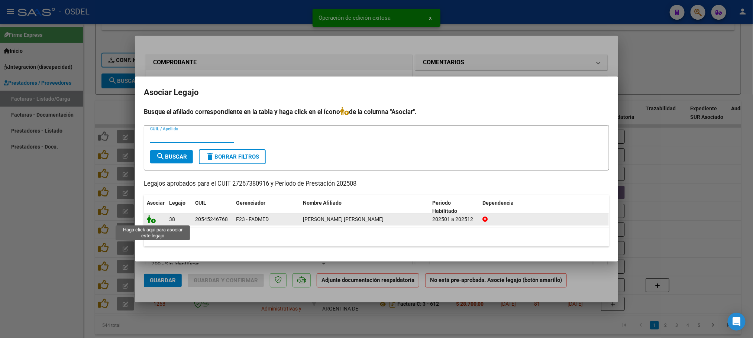
click at [151, 220] on icon at bounding box center [151, 219] width 9 height 8
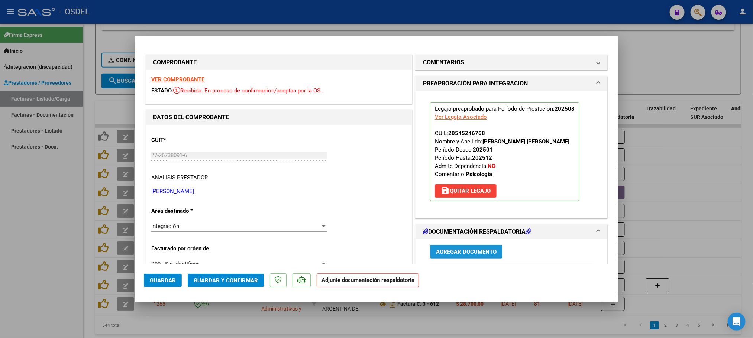
click at [473, 251] on span "Agregar Documento" at bounding box center [466, 252] width 61 height 7
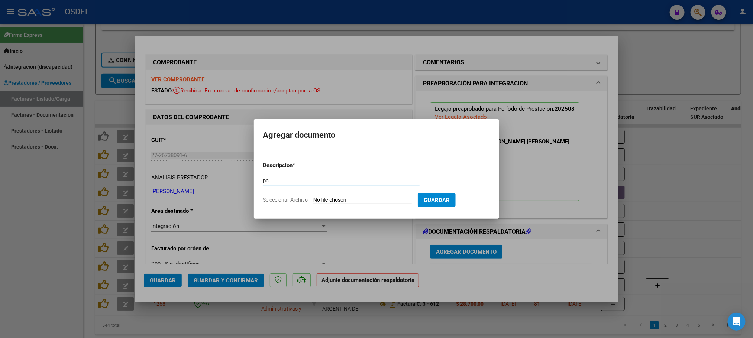
type input "pa"
click at [313, 197] on input "Seleccionar Archivo" at bounding box center [362, 200] width 99 height 7
type input "C:\fakepath\pa-27267380916_011_00001_00000398.pdf"
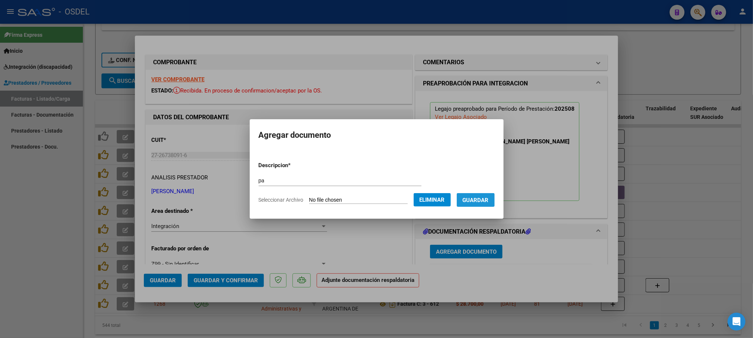
click at [484, 201] on span "Guardar" at bounding box center [476, 200] width 26 height 7
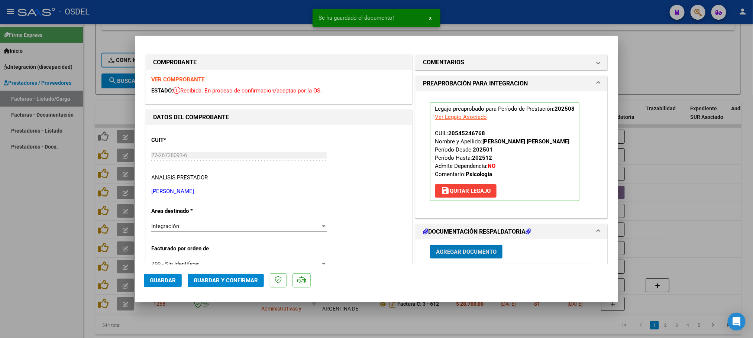
click at [170, 280] on span "Guardar" at bounding box center [163, 280] width 26 height 7
click at [0, 267] on div at bounding box center [376, 169] width 753 height 338
type input "$ 0,00"
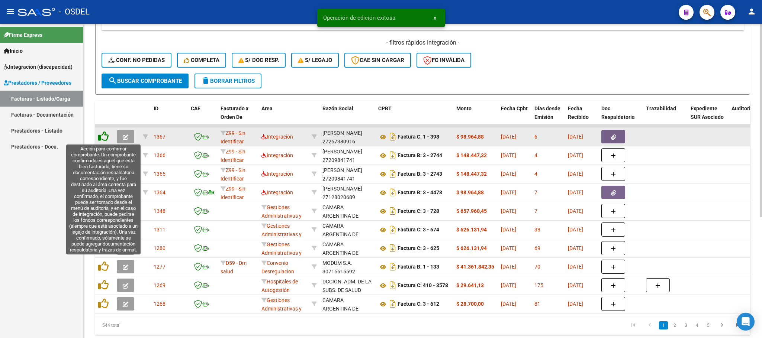
click at [103, 140] on icon at bounding box center [103, 136] width 10 height 10
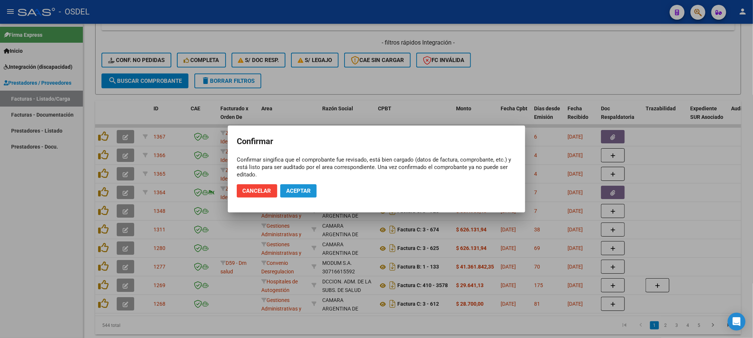
click at [298, 191] on span "Aceptar" at bounding box center [298, 191] width 25 height 7
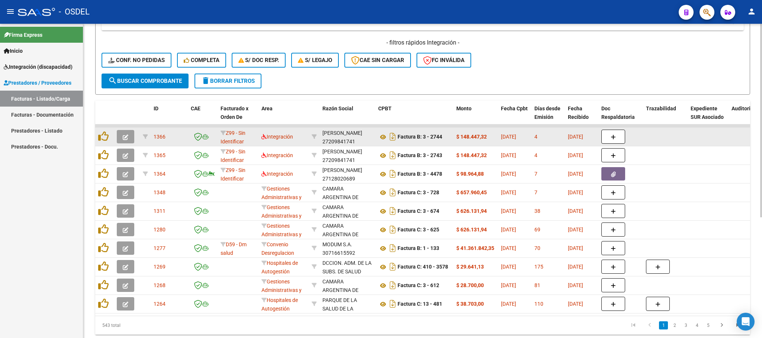
click at [126, 136] on icon "button" at bounding box center [126, 138] width 6 height 6
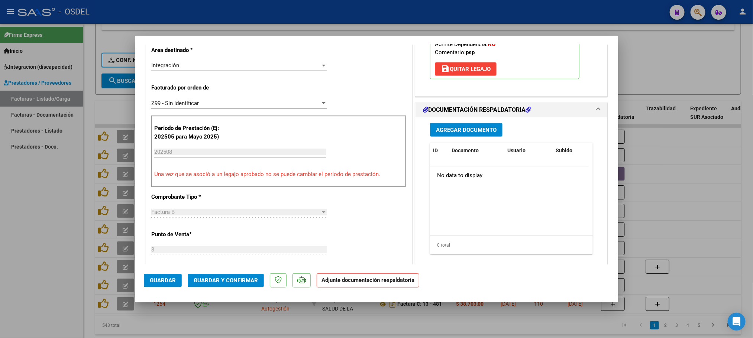
scroll to position [167, 0]
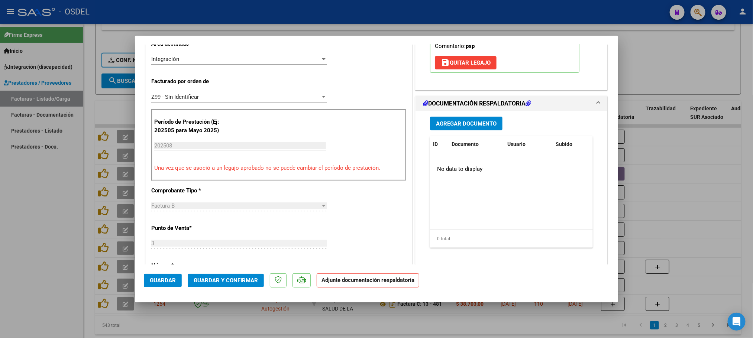
click at [474, 125] on span "Agregar Documento" at bounding box center [466, 123] width 61 height 7
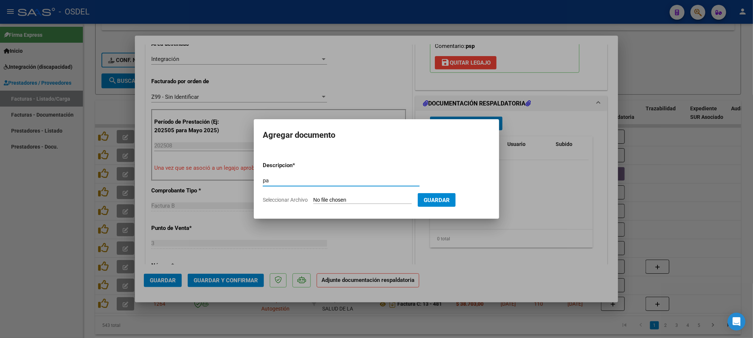
type input "pa"
click at [447, 199] on span "Guardar" at bounding box center [437, 200] width 26 height 7
click at [334, 203] on input "Seleccionar Archivo" at bounding box center [362, 200] width 99 height 7
type input "C:\fakepath\pa-27209841741_006_00003_00002744 [PERSON_NAME] .pdf"
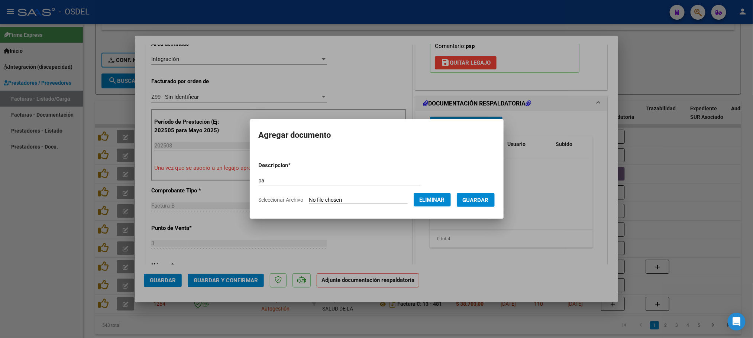
click at [487, 197] on span "Guardar" at bounding box center [476, 200] width 26 height 7
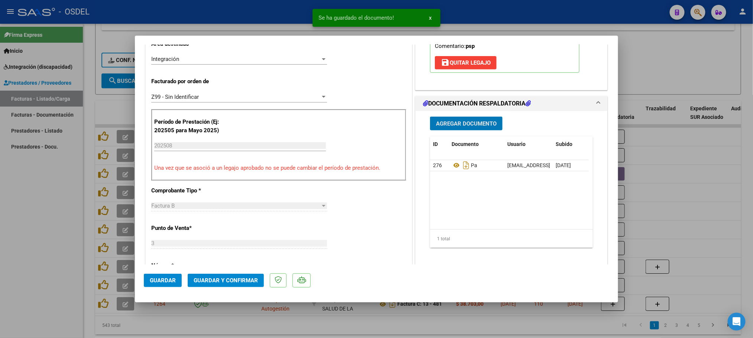
scroll to position [223, 0]
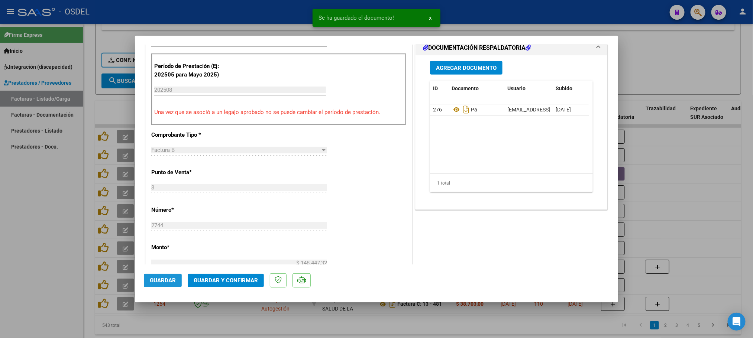
click at [170, 286] on button "Guardar" at bounding box center [163, 280] width 38 height 13
click at [694, 62] on div at bounding box center [376, 169] width 753 height 338
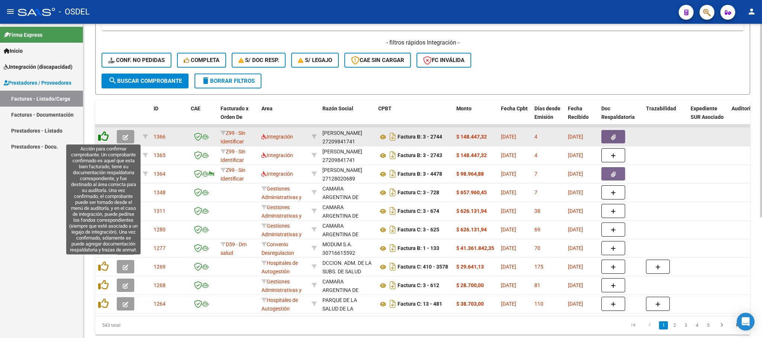
click at [101, 136] on icon at bounding box center [103, 136] width 10 height 10
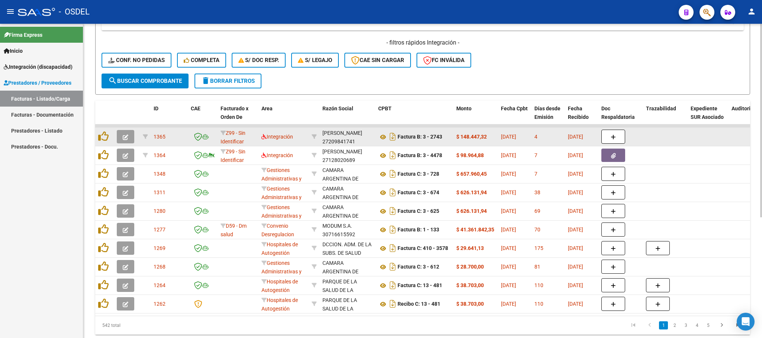
click at [125, 135] on icon "button" at bounding box center [126, 138] width 6 height 6
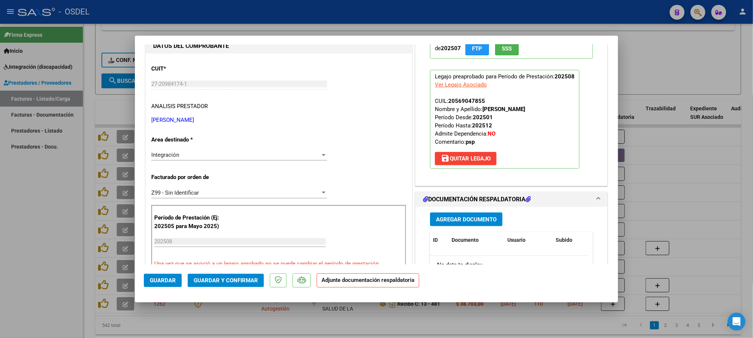
scroll to position [112, 0]
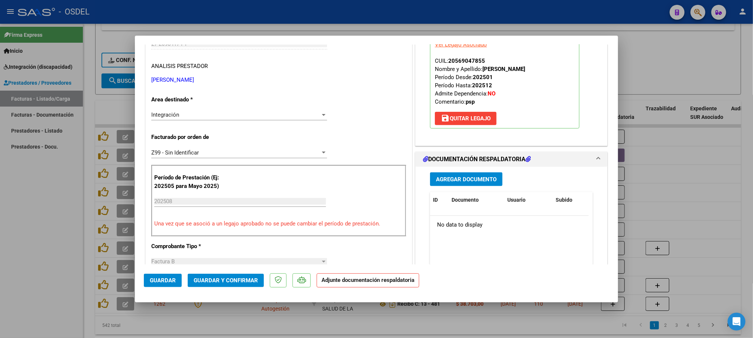
click at [471, 183] on span "Agregar Documento" at bounding box center [466, 179] width 61 height 7
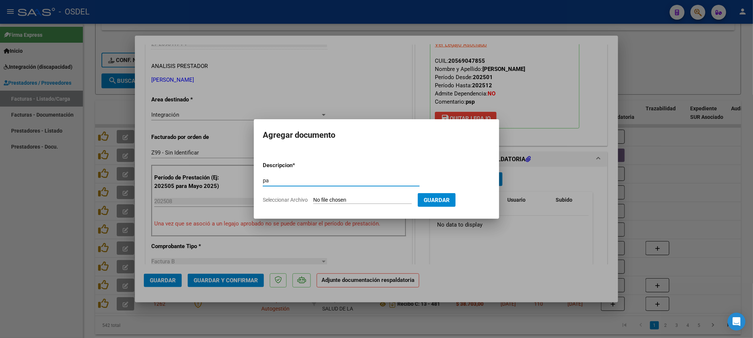
type input "pa"
click at [356, 198] on input "Seleccionar Archivo" at bounding box center [362, 200] width 99 height 7
type input "C:\fakepath\pa-27209841741_006_00003_00002743 [PERSON_NAME] .pdf"
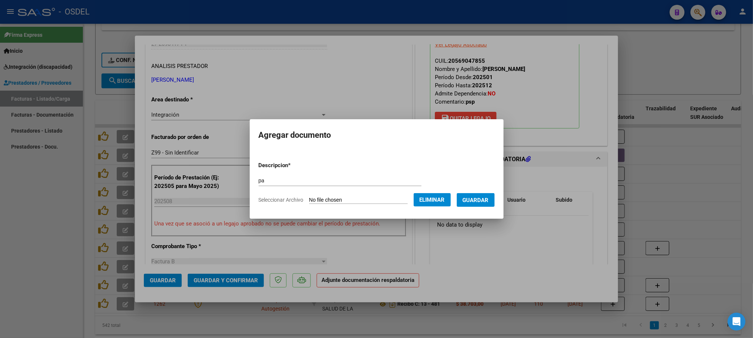
click at [489, 202] on span "Guardar" at bounding box center [476, 200] width 26 height 7
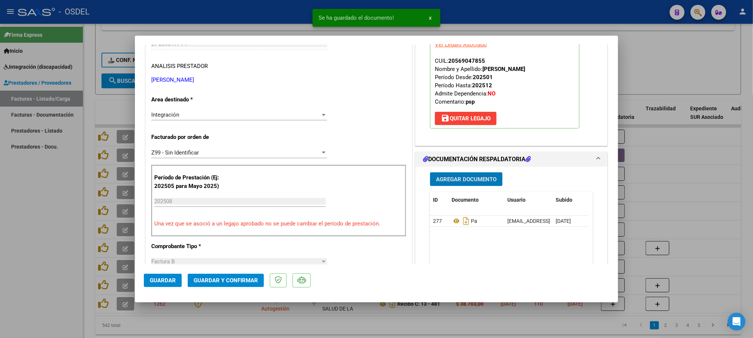
click at [170, 286] on button "Guardar" at bounding box center [163, 280] width 38 height 13
click at [0, 252] on div at bounding box center [376, 169] width 753 height 338
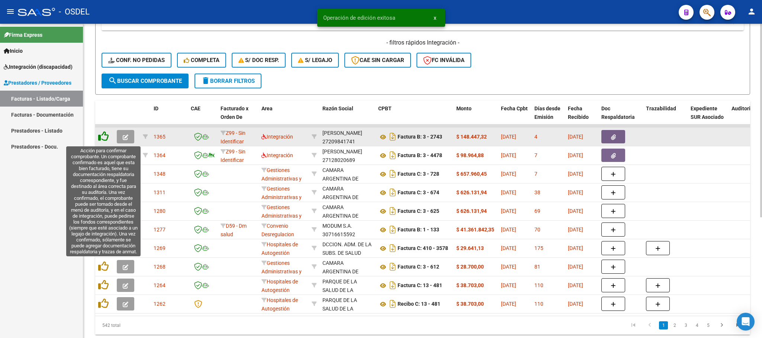
click at [105, 138] on icon at bounding box center [103, 136] width 10 height 10
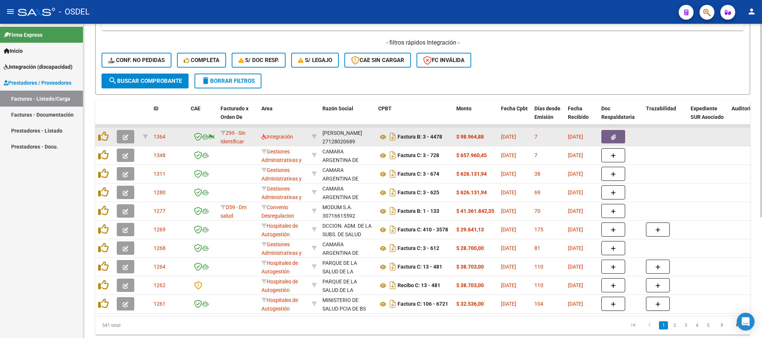
click at [124, 139] on icon "button" at bounding box center [126, 138] width 6 height 6
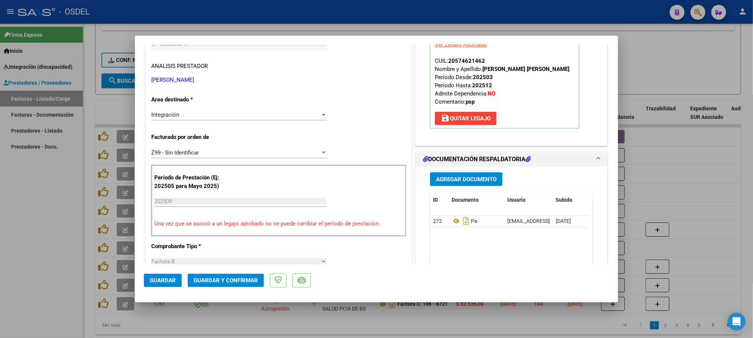
click at [163, 278] on span "Guardar" at bounding box center [163, 280] width 26 height 7
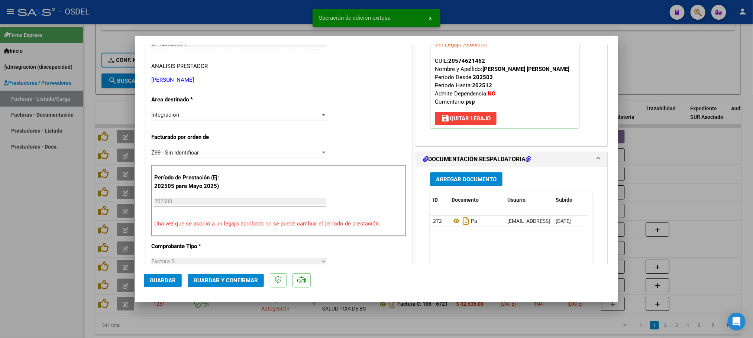
click at [648, 57] on div at bounding box center [376, 169] width 753 height 338
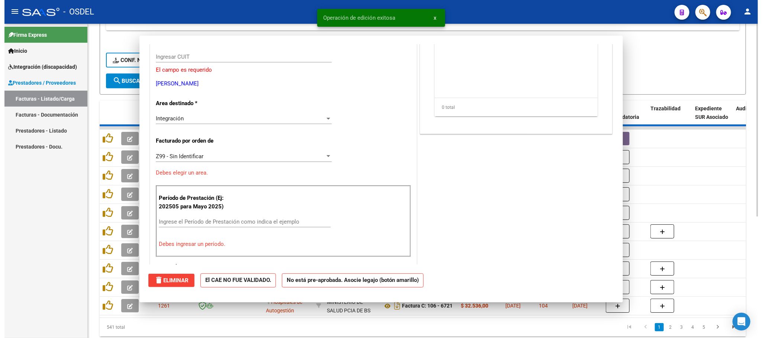
scroll to position [0, 0]
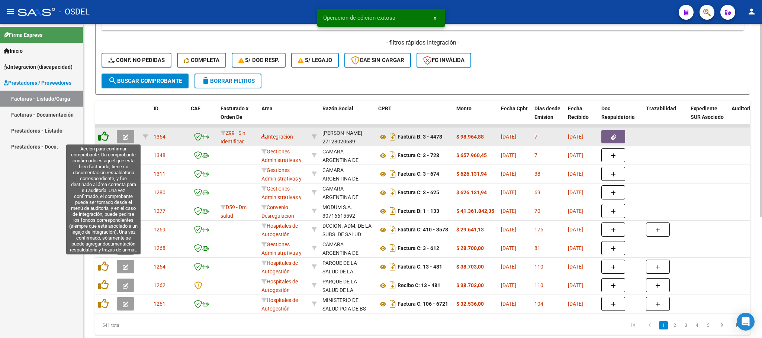
click at [108, 137] on icon at bounding box center [103, 136] width 10 height 10
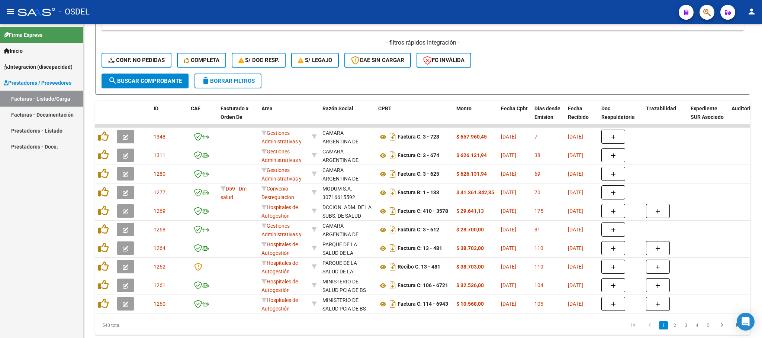
click at [0, 263] on div "Firma Express Inicio Instructivos Contacto OS Integración (discapacidad) Estado…" at bounding box center [41, 181] width 83 height 315
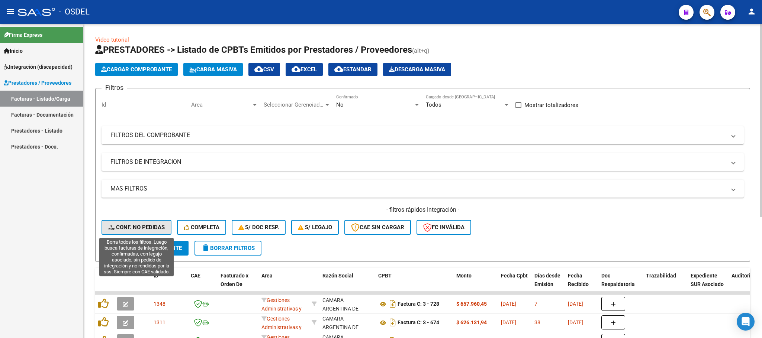
click at [143, 226] on span "Conf. no pedidas" at bounding box center [136, 227] width 57 height 7
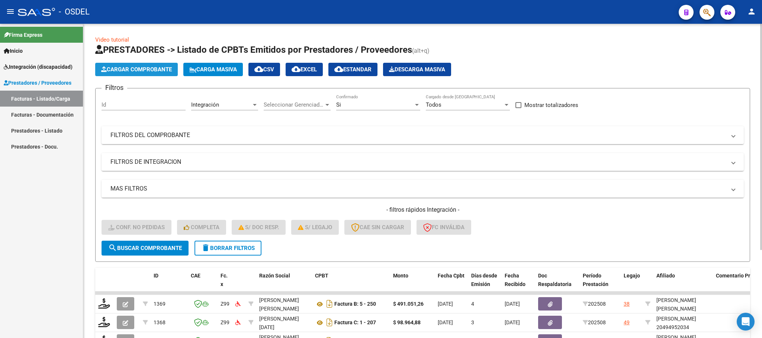
click at [160, 68] on span "Cargar Comprobante" at bounding box center [136, 69] width 71 height 7
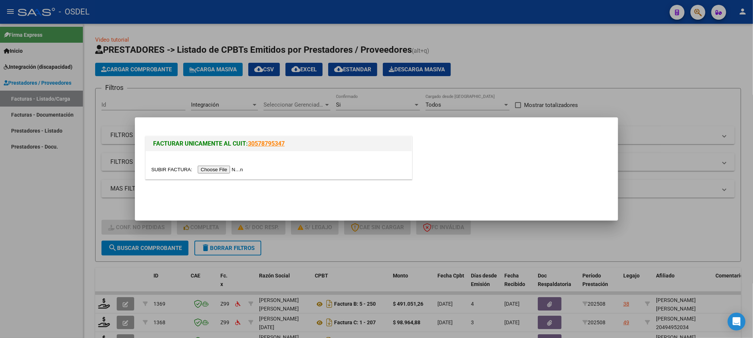
click at [213, 168] on input "file" at bounding box center [198, 170] width 94 height 8
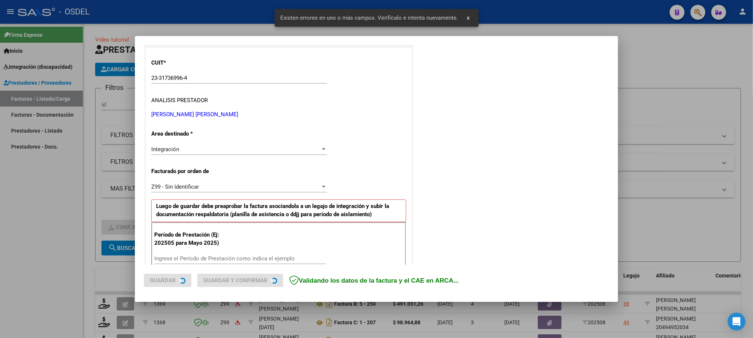
scroll to position [188, 0]
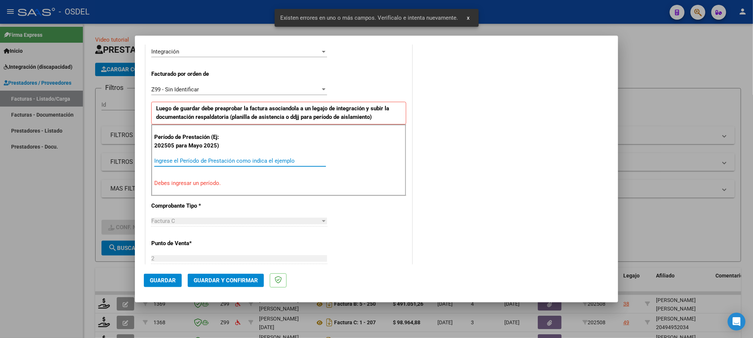
click at [182, 163] on input "Ingrese el Período de Prestación como indica el ejemplo" at bounding box center [240, 161] width 172 height 7
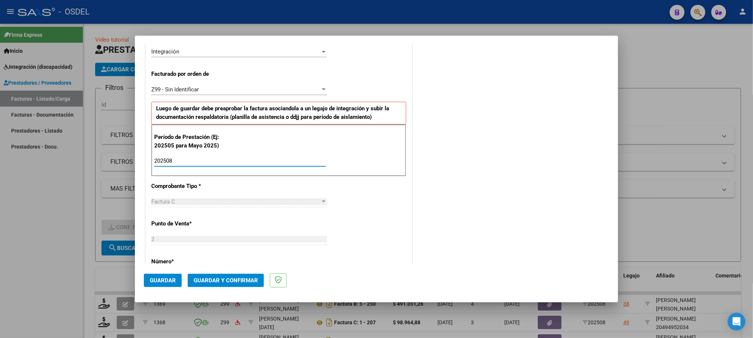
type input "202508"
click at [156, 280] on span "Guardar" at bounding box center [163, 280] width 26 height 7
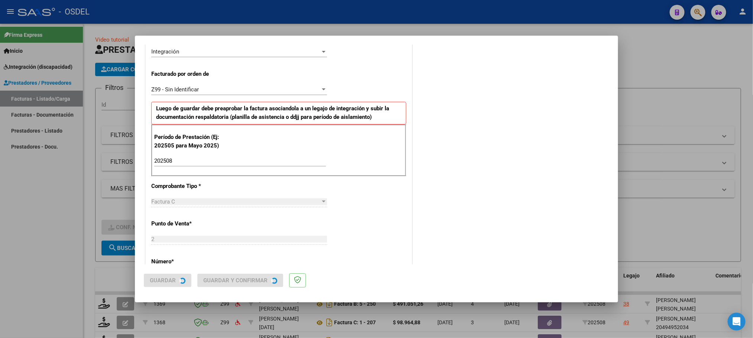
scroll to position [0, 0]
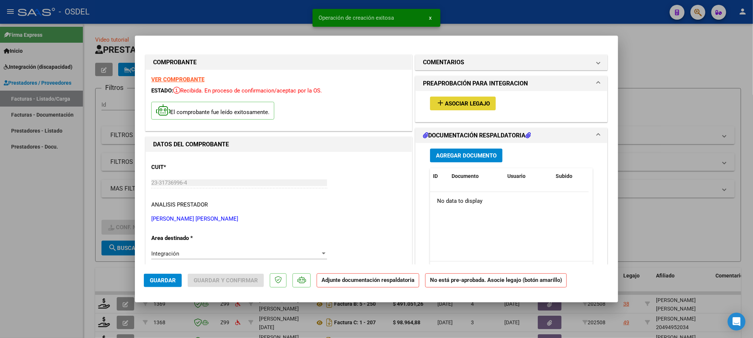
click at [465, 105] on span "Asociar Legajo" at bounding box center [467, 103] width 45 height 7
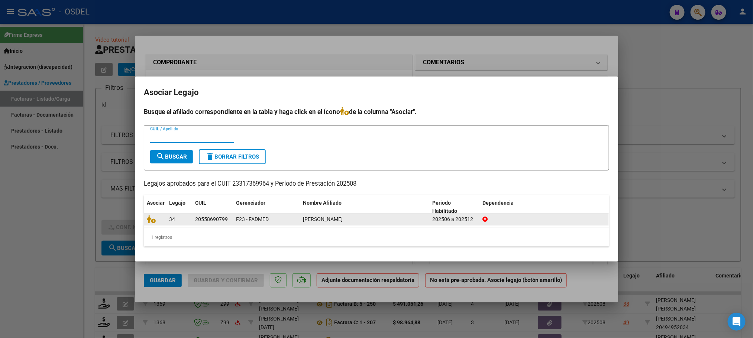
click at [145, 219] on datatable-body-cell at bounding box center [155, 220] width 22 height 12
click at [152, 222] on icon at bounding box center [151, 219] width 9 height 8
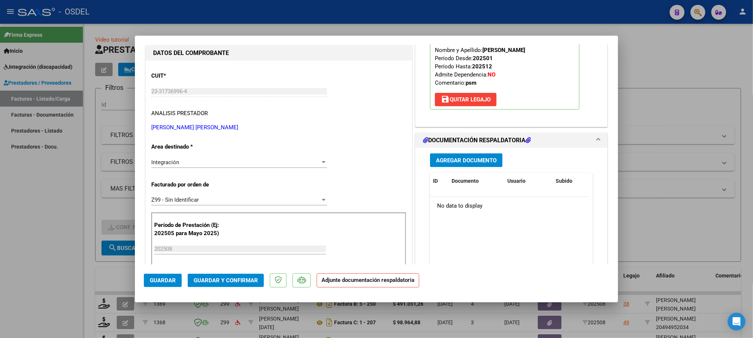
scroll to position [112, 0]
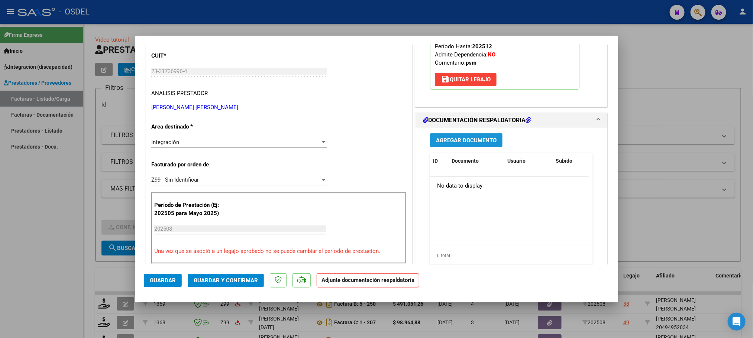
click at [464, 138] on span "Agregar Documento" at bounding box center [466, 140] width 61 height 7
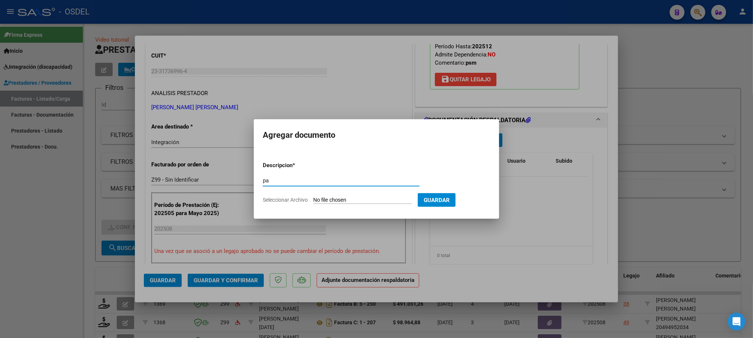
type input "pa"
click at [355, 197] on input "Seleccionar Archivo" at bounding box center [362, 200] width 99 height 7
type input "C:\fakepath\pa-23317369964_5_2_717.pdf"
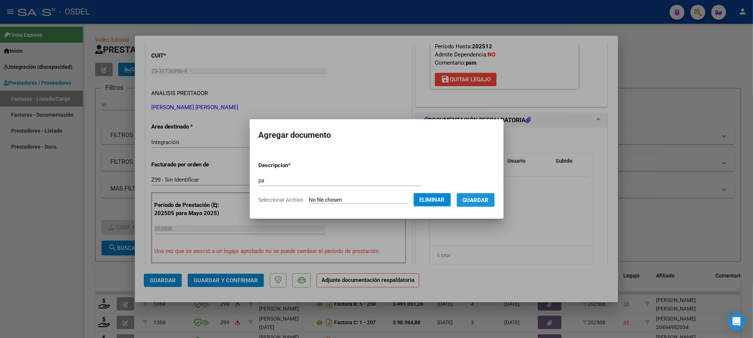
click at [476, 200] on span "Guardar" at bounding box center [476, 200] width 26 height 7
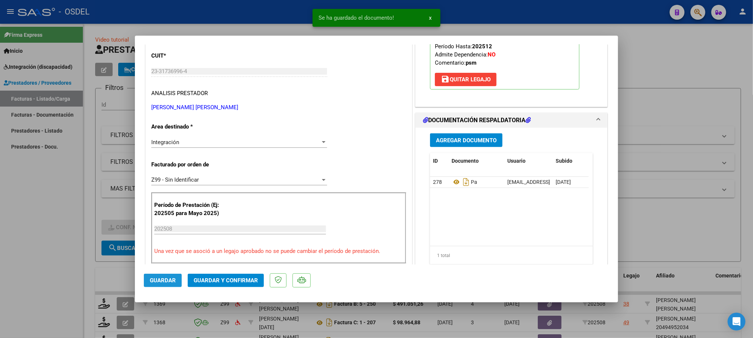
click at [154, 276] on button "Guardar" at bounding box center [163, 280] width 38 height 13
click at [673, 48] on div at bounding box center [376, 169] width 753 height 338
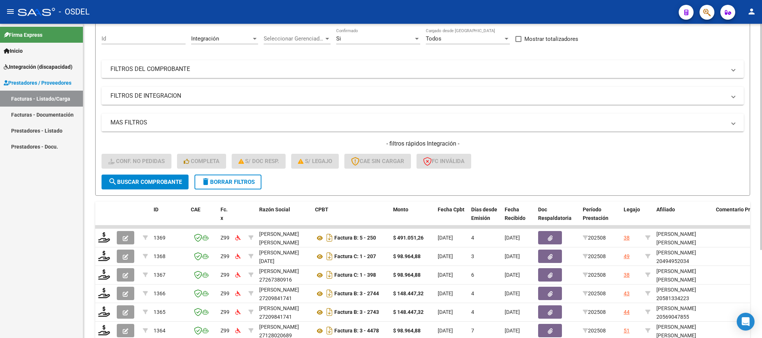
scroll to position [122, 0]
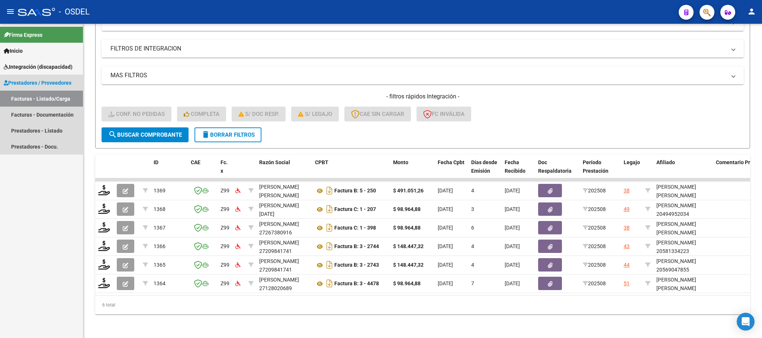
click at [34, 98] on link "Facturas - Listado/Carga" at bounding box center [41, 99] width 83 height 16
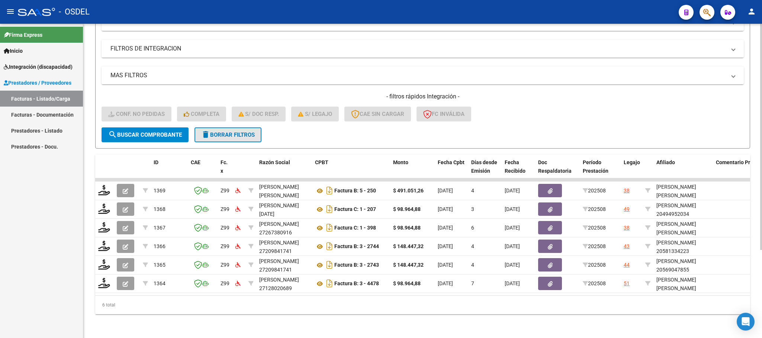
click at [230, 132] on span "delete Borrar Filtros" at bounding box center [228, 135] width 54 height 7
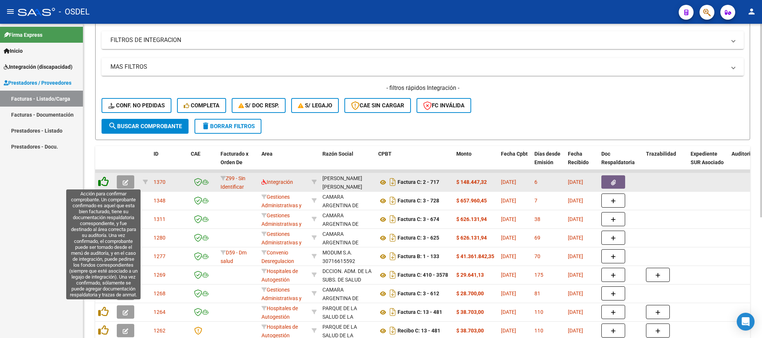
click at [102, 182] on icon at bounding box center [103, 182] width 10 height 10
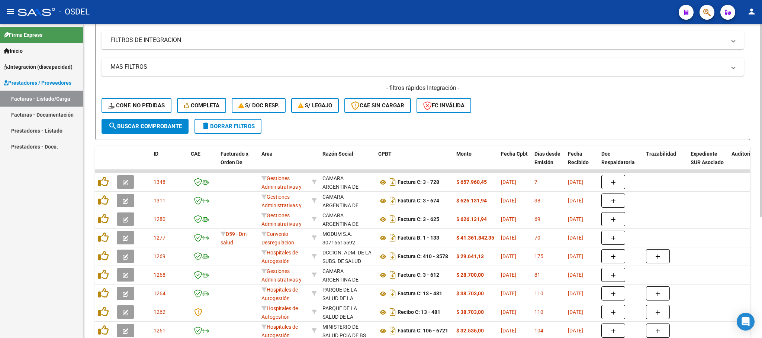
click at [145, 97] on div "- filtros rápidos Integración - Conf. no pedidas Completa S/ Doc Resp. S/ legaj…" at bounding box center [423, 101] width 642 height 35
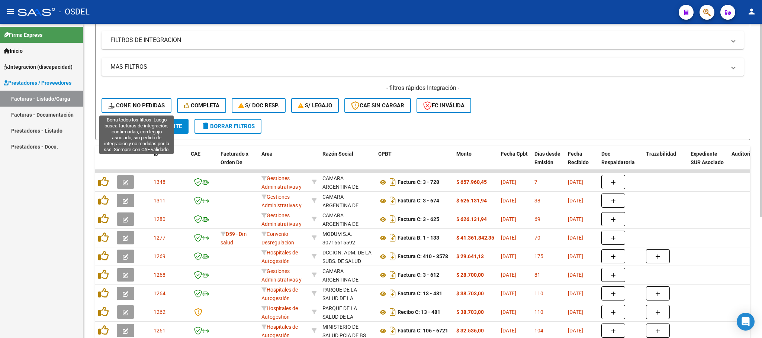
click at [144, 104] on span "Conf. no pedidas" at bounding box center [136, 105] width 57 height 7
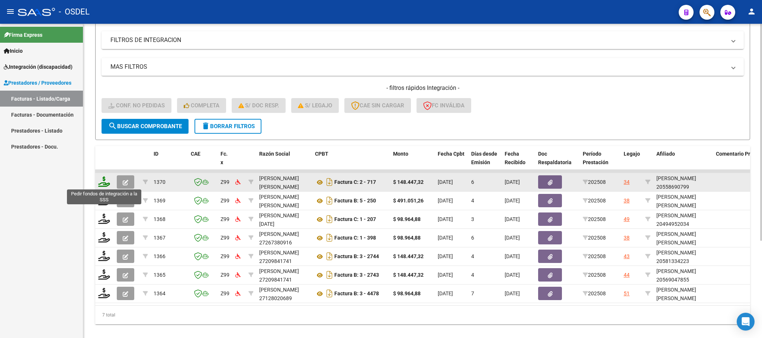
click at [103, 184] on icon at bounding box center [104, 182] width 12 height 10
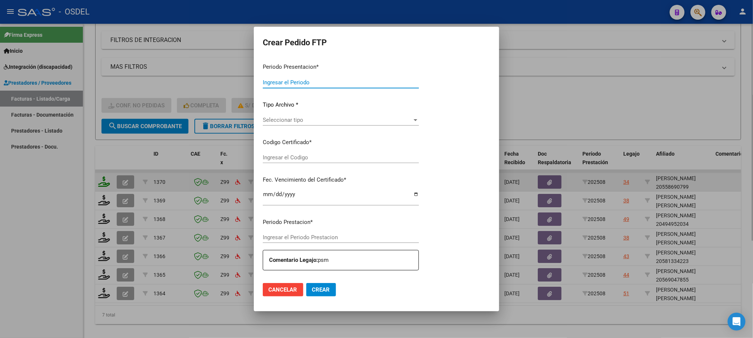
type input "202508"
type input "$ 148.447,32"
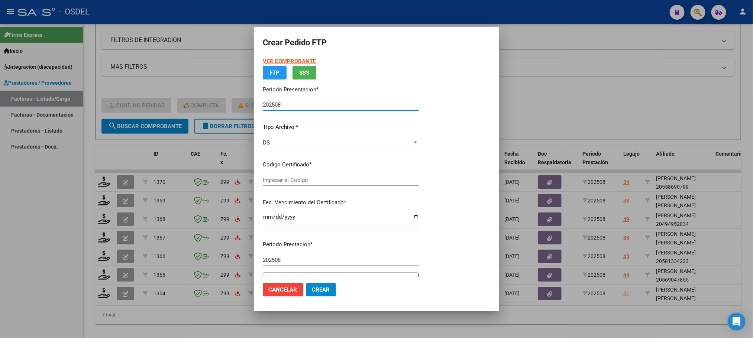
type input "6538892605"
type input "[DATE]"
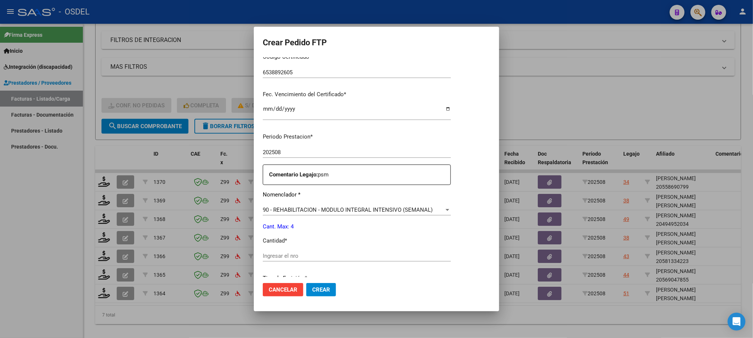
scroll to position [167, 0]
click at [292, 251] on input "Ingresar el nro" at bounding box center [357, 254] width 188 height 7
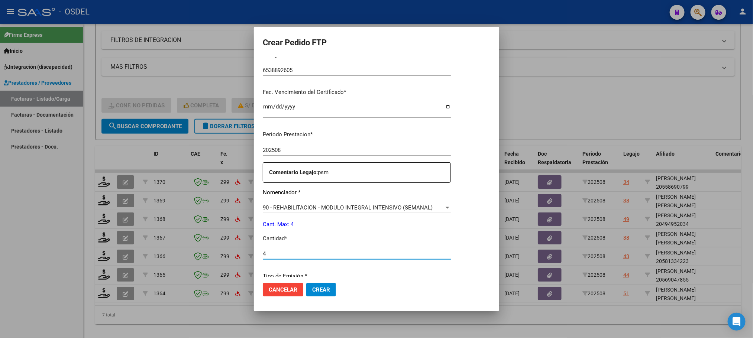
type input "4"
click at [325, 292] on span "Crear" at bounding box center [321, 290] width 18 height 7
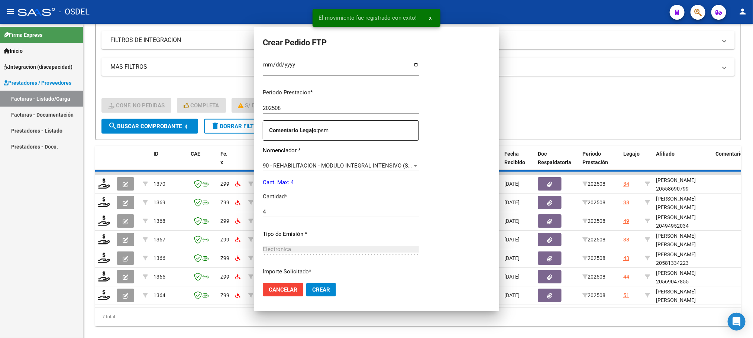
scroll to position [173, 0]
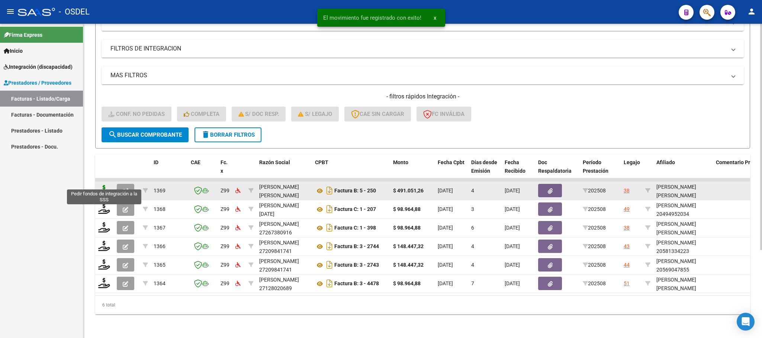
click at [106, 185] on icon at bounding box center [104, 190] width 12 height 10
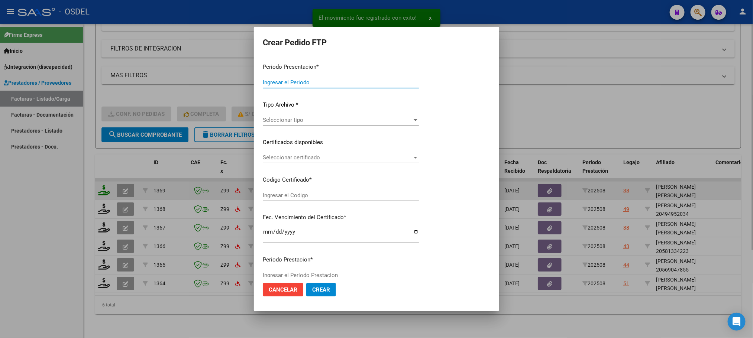
type input "202508"
type input "$ 491.051,26"
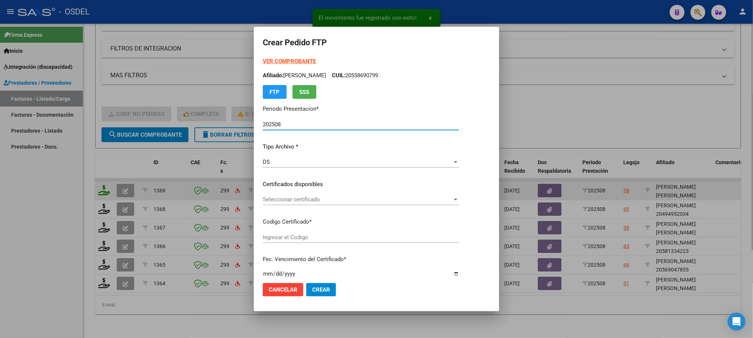
type input "5419238396"
type input "[DATE]"
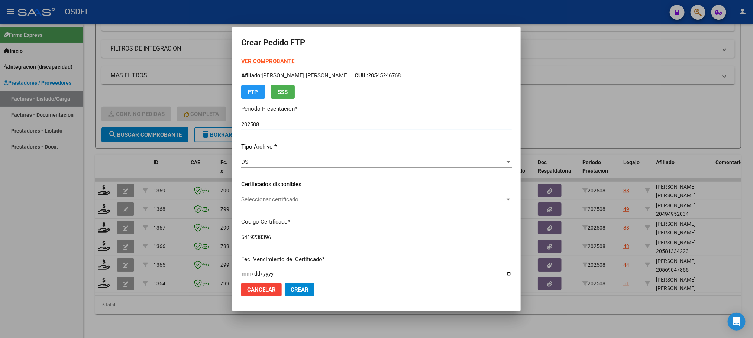
scroll to position [56, 0]
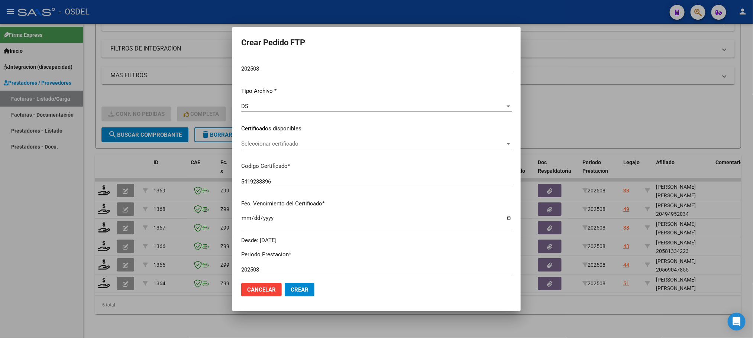
click at [683, 103] on div at bounding box center [376, 169] width 753 height 338
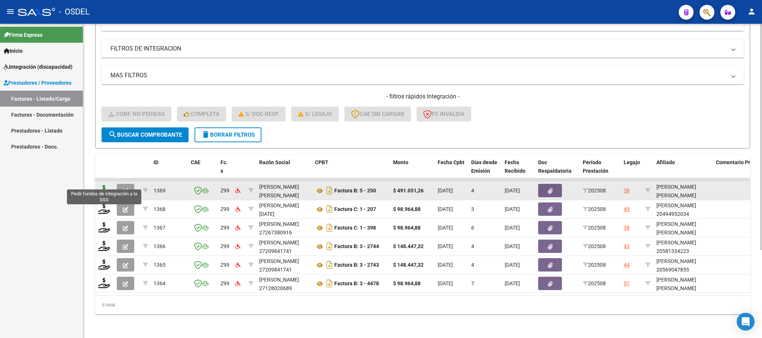
click at [104, 185] on icon at bounding box center [104, 190] width 12 height 10
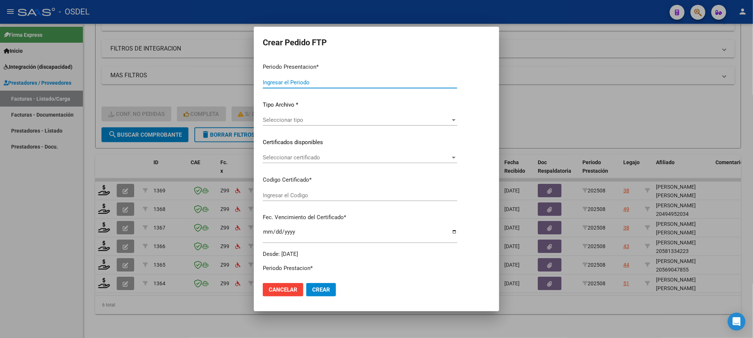
type input "202508"
type input "$ 491.051,26"
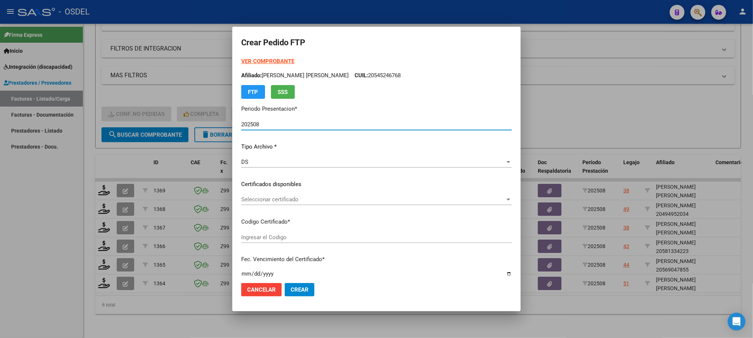
type input "5419238396"
type input "[DATE]"
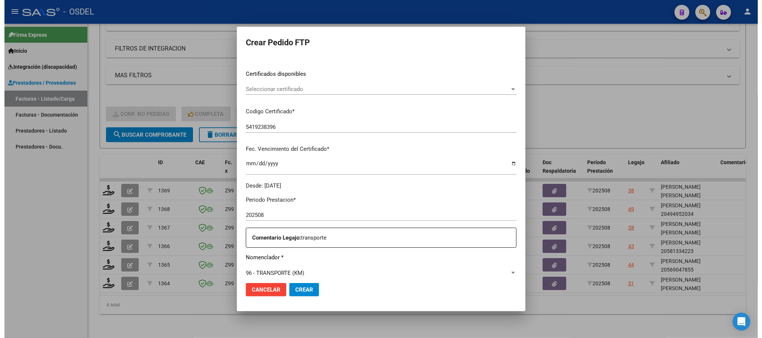
scroll to position [167, 0]
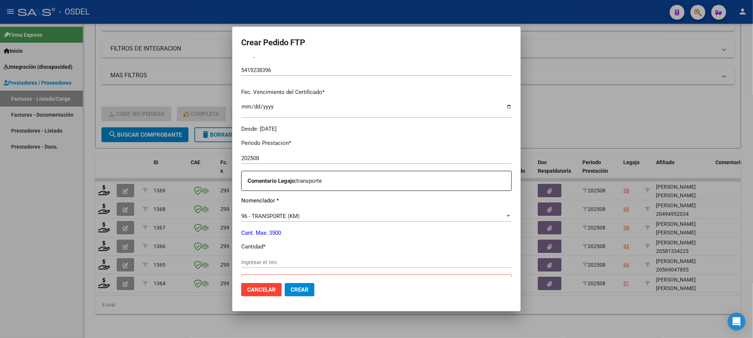
click at [279, 260] on input "Ingresar el nro" at bounding box center [376, 262] width 271 height 7
type input "910"
click at [298, 293] on span "Crear" at bounding box center [300, 290] width 18 height 7
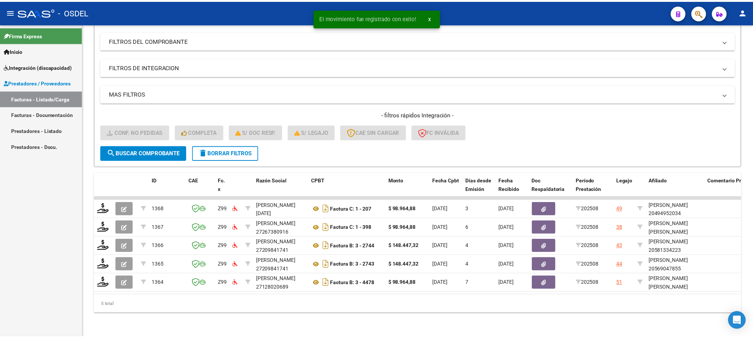
scroll to position [104, 0]
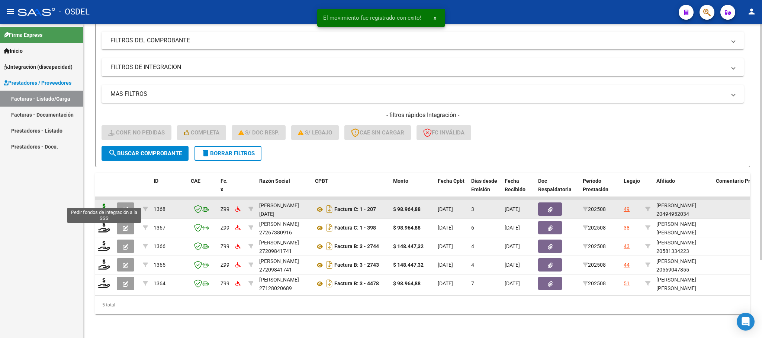
click at [106, 204] on icon at bounding box center [104, 209] width 12 height 10
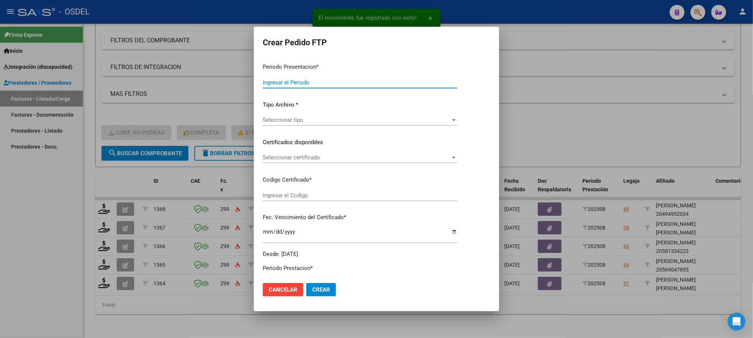
type input "202508"
type input "$ 98.964,88"
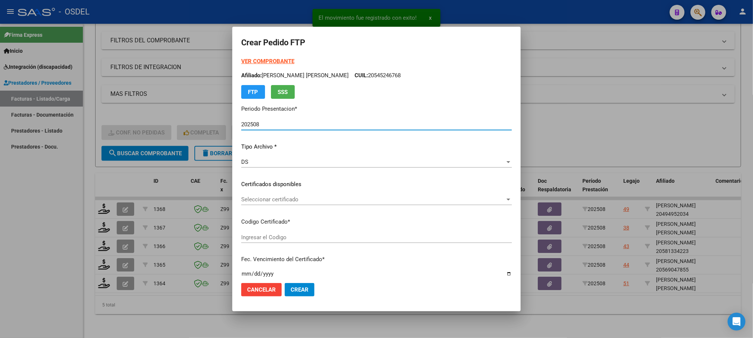
type input "4265025702"
type input "[DATE]"
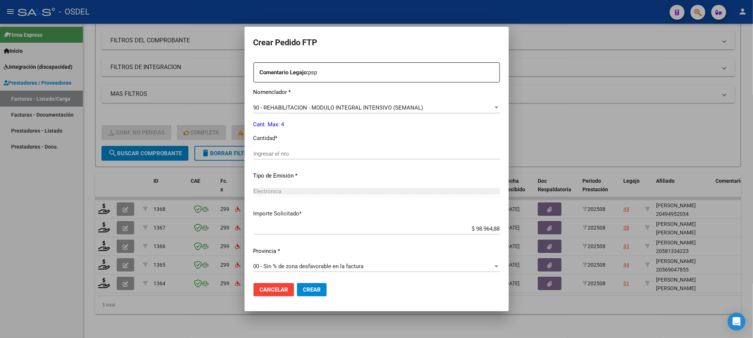
scroll to position [278, 0]
click at [287, 153] on input "Ingresar el nro" at bounding box center [377, 152] width 247 height 7
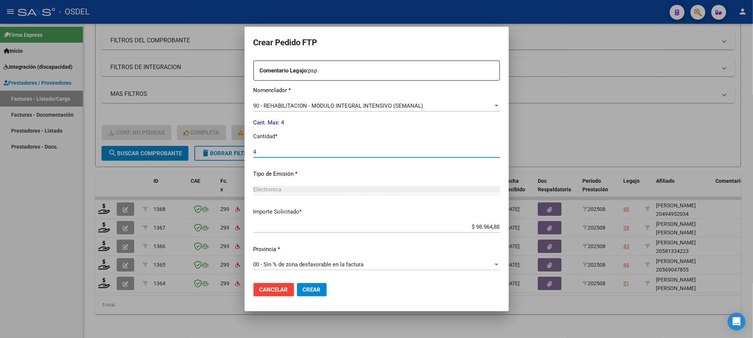
type input "4"
click at [318, 290] on span "Crear" at bounding box center [312, 290] width 18 height 7
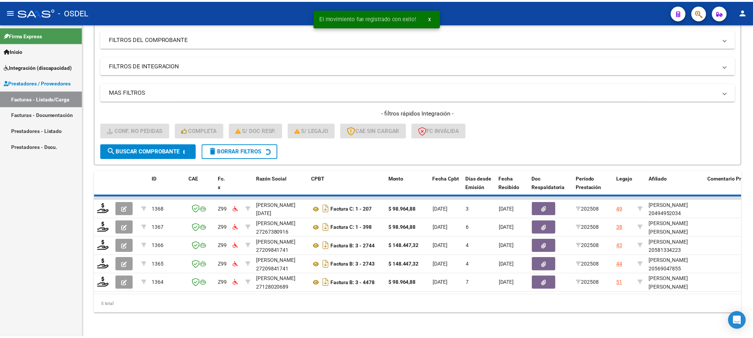
scroll to position [85, 0]
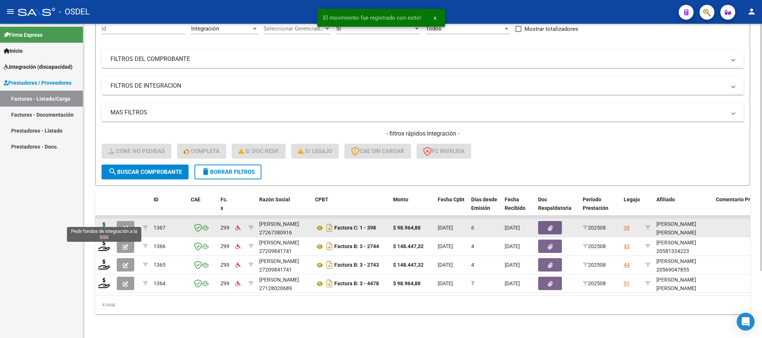
click at [101, 222] on icon at bounding box center [104, 227] width 12 height 10
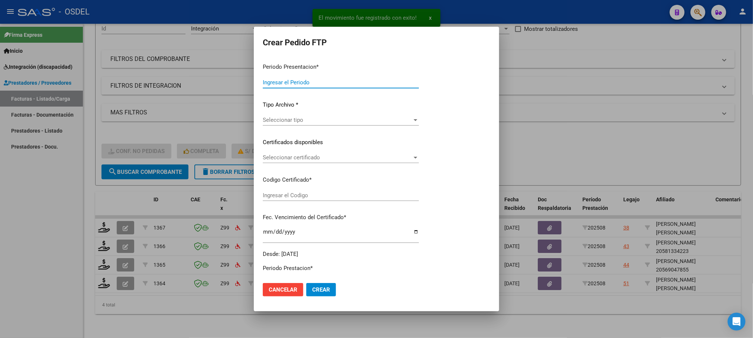
type input "202508"
type input "$ 98.964,88"
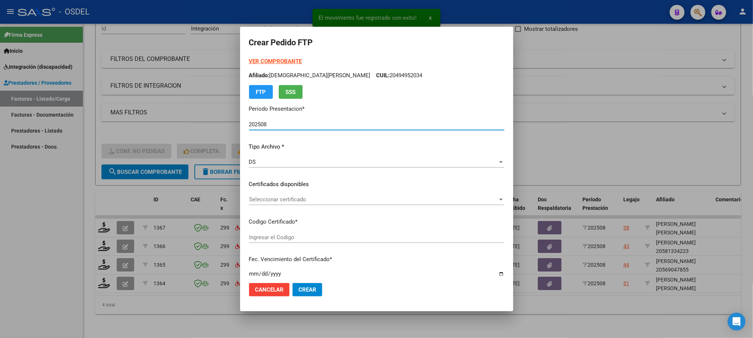
type input "5419238396"
type input "[DATE]"
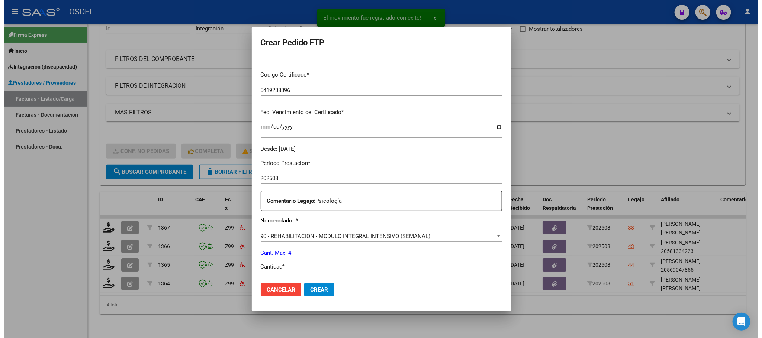
scroll to position [167, 0]
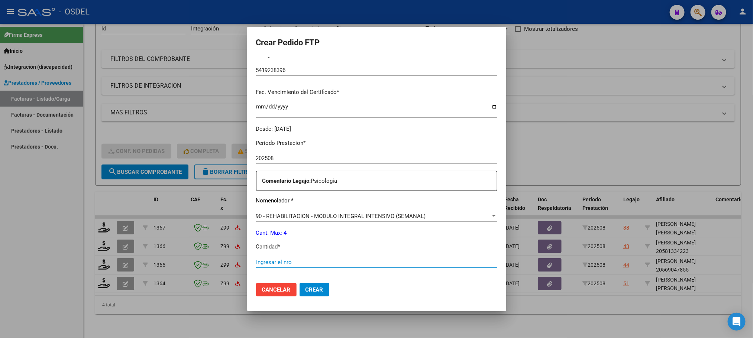
click at [270, 262] on input "Ingresar el nro" at bounding box center [376, 262] width 241 height 7
type input "4"
click at [306, 290] on span "Crear" at bounding box center [315, 290] width 18 height 7
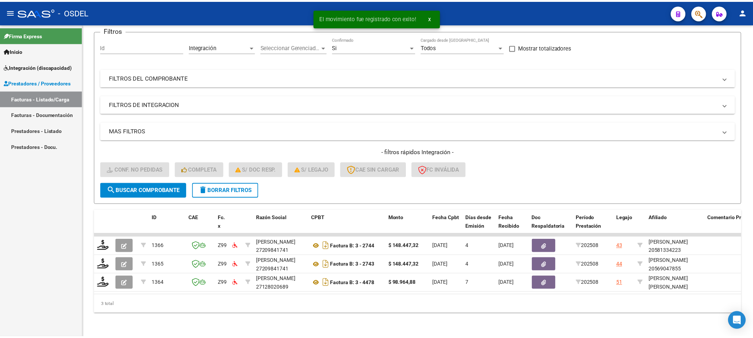
scroll to position [66, 0]
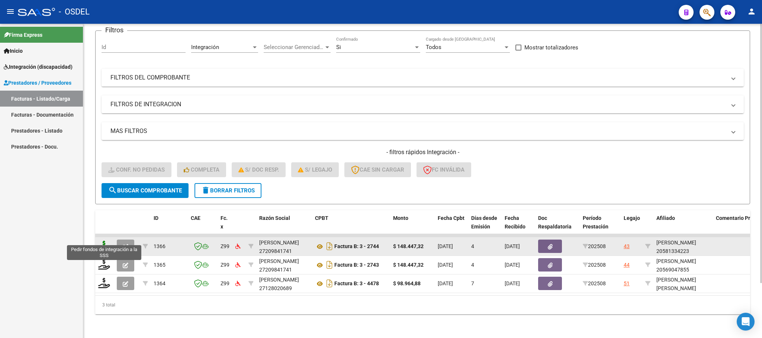
click at [100, 241] on icon at bounding box center [104, 246] width 12 height 10
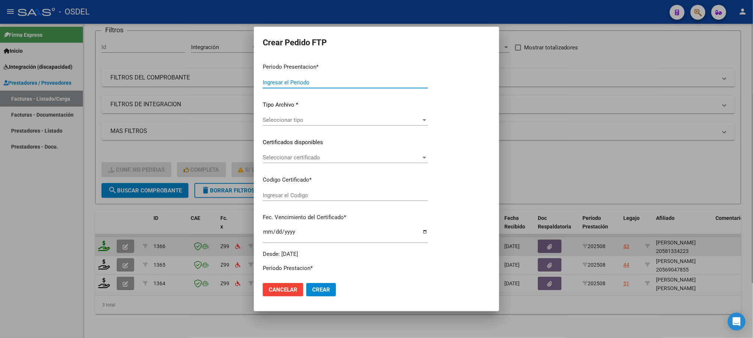
type input "202508"
type input "$ 148.447,32"
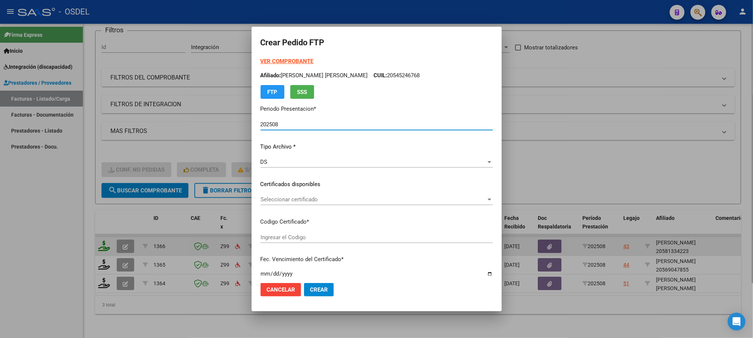
type input "9187339496"
type input "[DATE]"
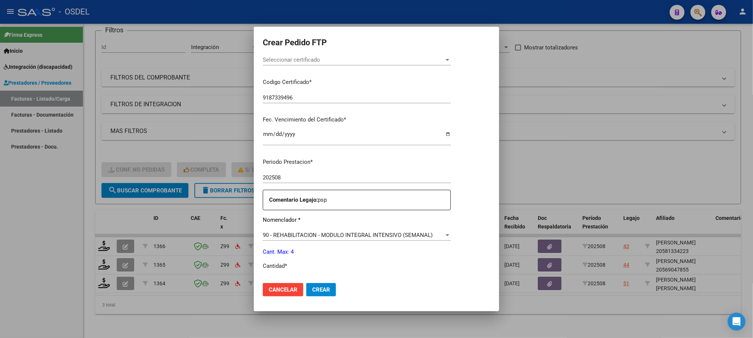
scroll to position [167, 0]
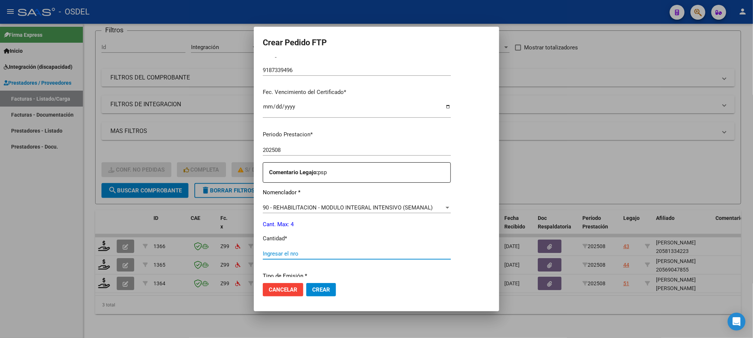
click at [287, 253] on input "Ingresar el nro" at bounding box center [357, 254] width 188 height 7
type input "4"
click at [313, 291] on span "Crear" at bounding box center [321, 290] width 18 height 7
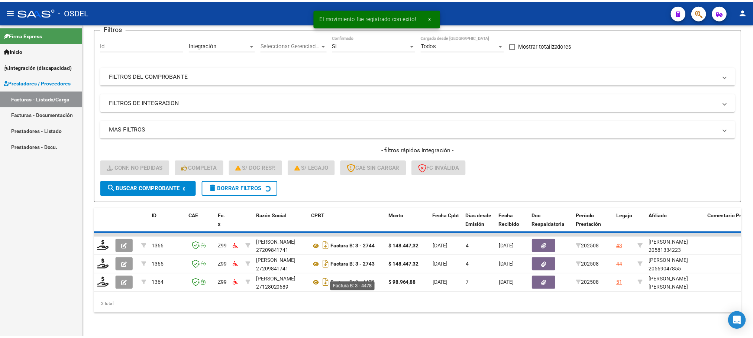
scroll to position [48, 0]
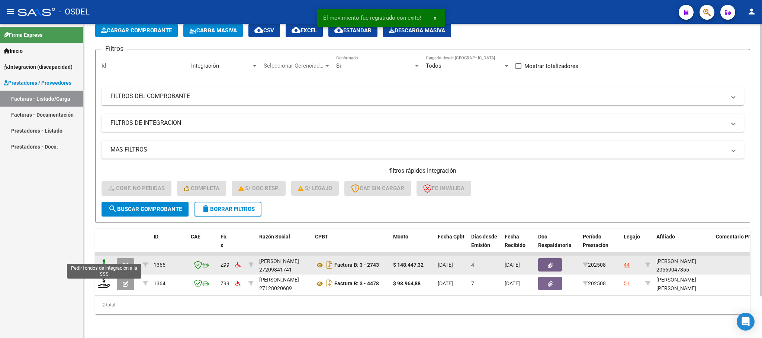
click at [103, 260] on icon at bounding box center [104, 265] width 12 height 10
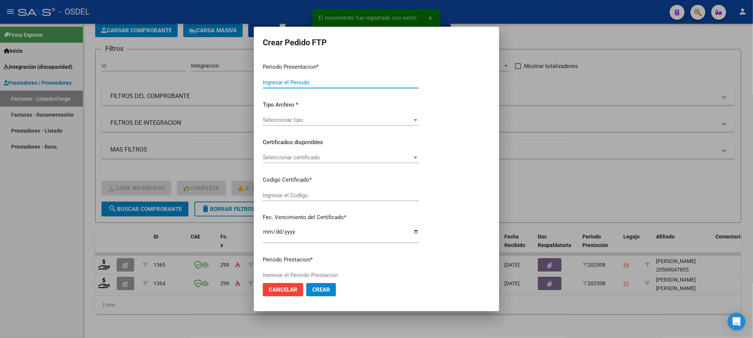
type input "202508"
type input "$ 148.447,32"
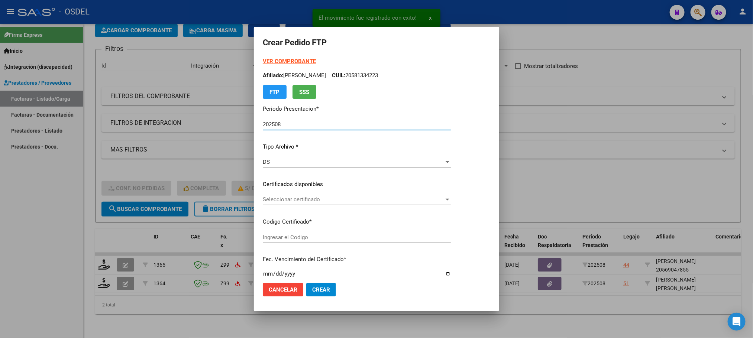
type input "5571496368"
type input "[DATE]"
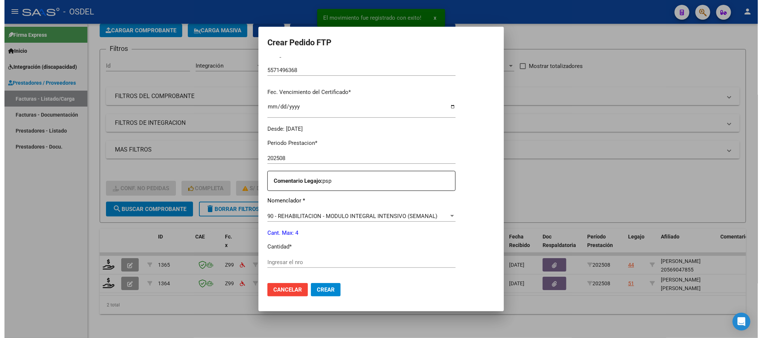
scroll to position [223, 0]
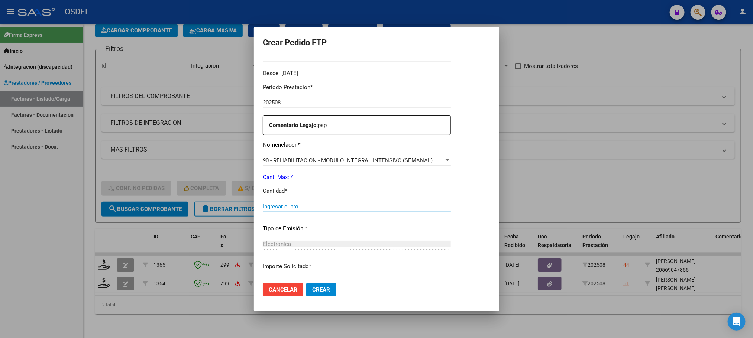
click at [276, 206] on input "Ingresar el nro" at bounding box center [357, 206] width 188 height 7
type input "4"
click at [321, 292] on span "Crear" at bounding box center [321, 290] width 18 height 7
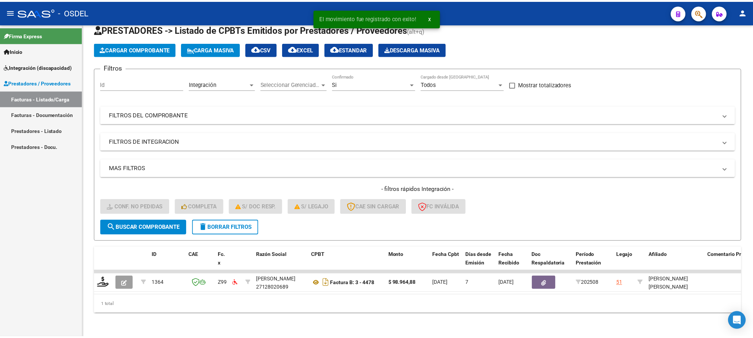
scroll to position [29, 0]
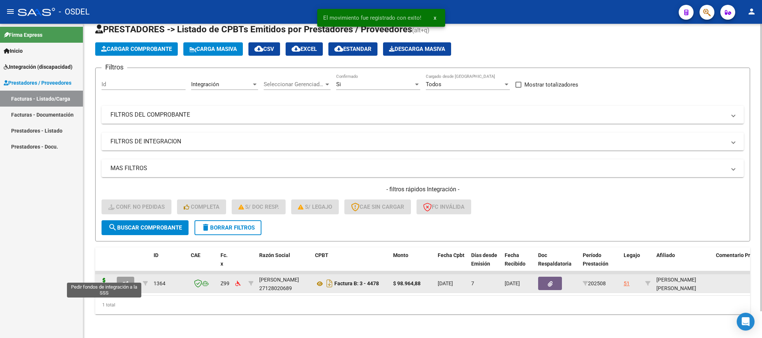
click at [104, 278] on icon at bounding box center [104, 283] width 12 height 10
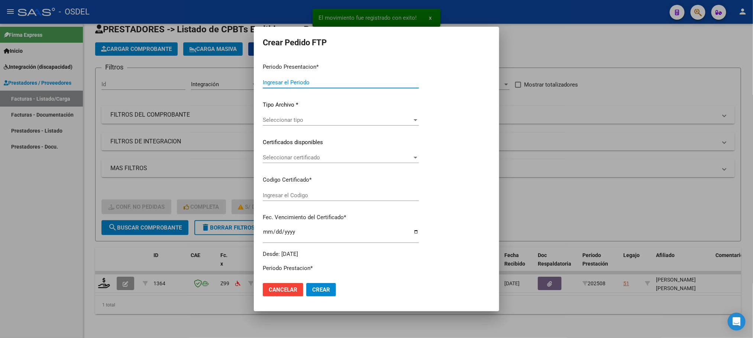
type input "202508"
type input "$ 98.964,88"
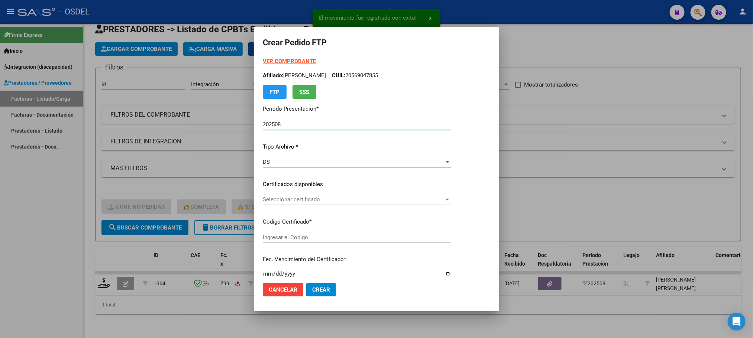
type input "8645161486"
type input "[DATE]"
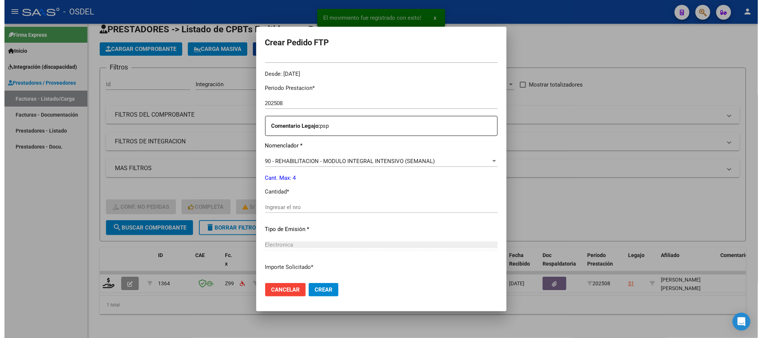
scroll to position [223, 0]
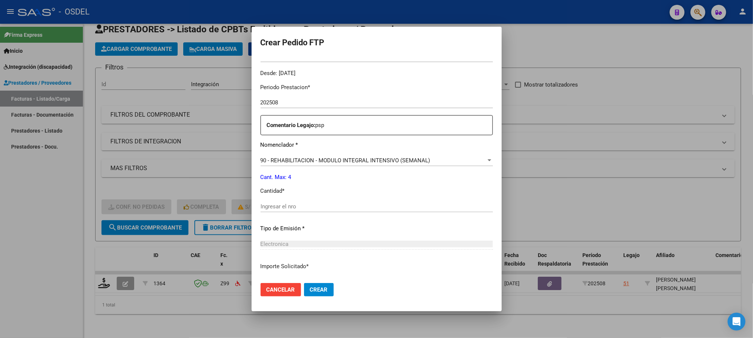
click at [301, 209] on input "Ingresar el nro" at bounding box center [377, 206] width 232 height 7
type input "4"
click at [311, 292] on span "Crear" at bounding box center [319, 290] width 18 height 7
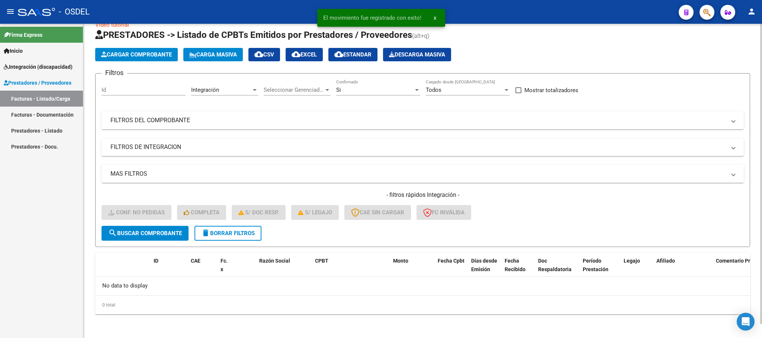
scroll to position [15, 0]
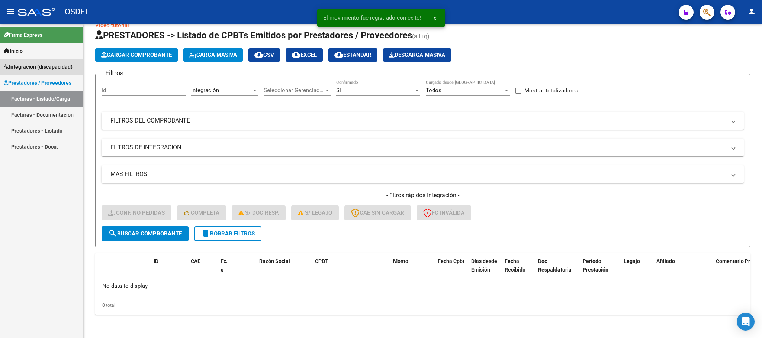
click at [28, 71] on link "Integración (discapacidad)" at bounding box center [41, 67] width 83 height 16
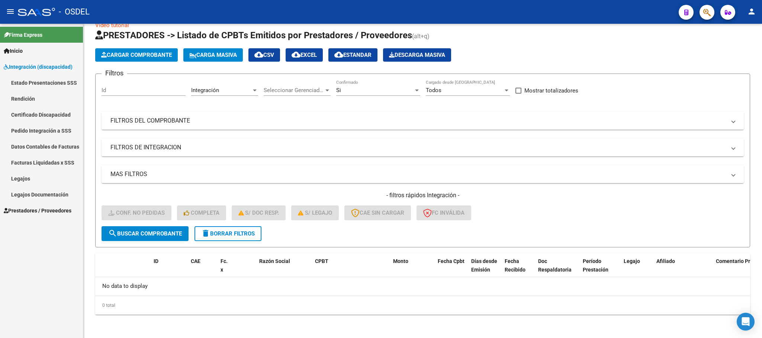
click at [33, 128] on link "Pedido Integración a SSS" at bounding box center [41, 131] width 83 height 16
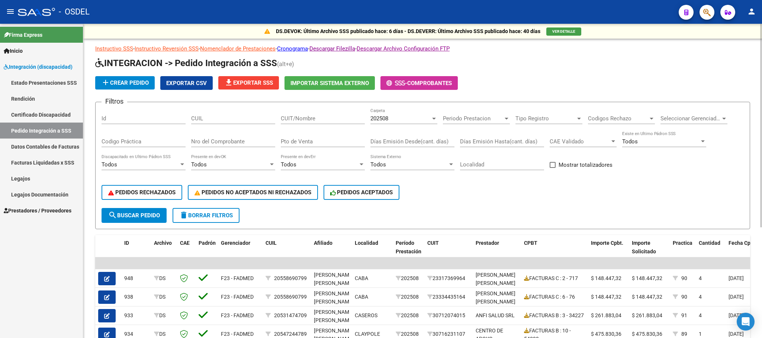
click at [138, 213] on span "search Buscar Pedido" at bounding box center [134, 215] width 52 height 7
click at [191, 84] on span "Exportar CSV" at bounding box center [186, 83] width 41 height 7
click at [73, 268] on div "Firma Express Inicio Instructivos Contacto OS Integración (discapacidad) Estado…" at bounding box center [41, 181] width 83 height 315
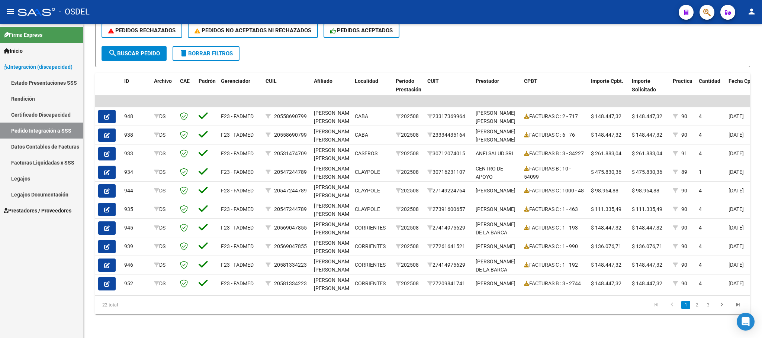
click at [753, 12] on mat-icon "person" at bounding box center [751, 11] width 9 height 9
click at [760, 55] on div at bounding box center [381, 169] width 762 height 338
click at [751, 13] on mat-icon "person" at bounding box center [751, 11] width 9 height 9
click at [732, 48] on button "exit_to_app Salir" at bounding box center [736, 49] width 45 height 18
